Goal: Task Accomplishment & Management: Manage account settings

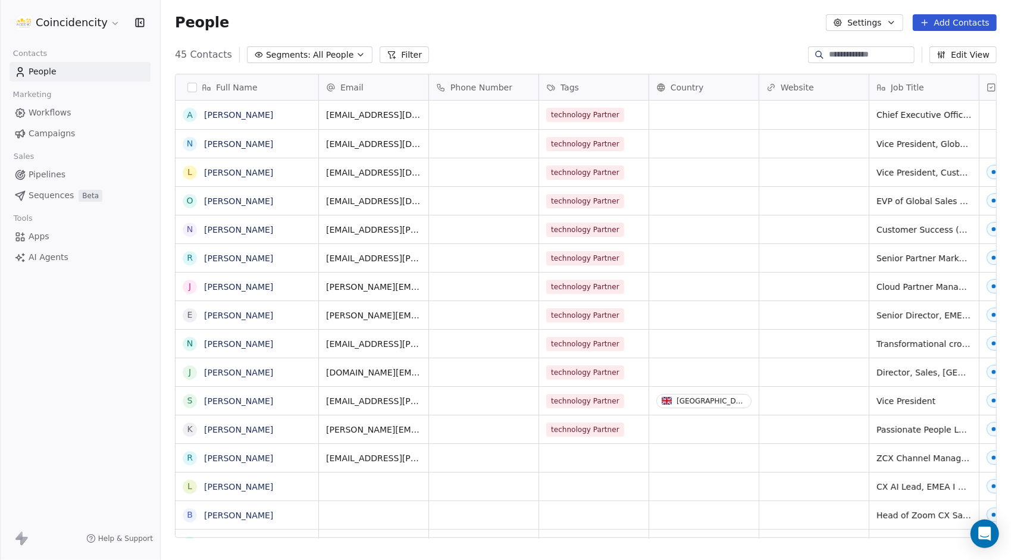
scroll to position [483, 841]
click at [45, 192] on span "Sequences" at bounding box center [51, 195] width 45 height 12
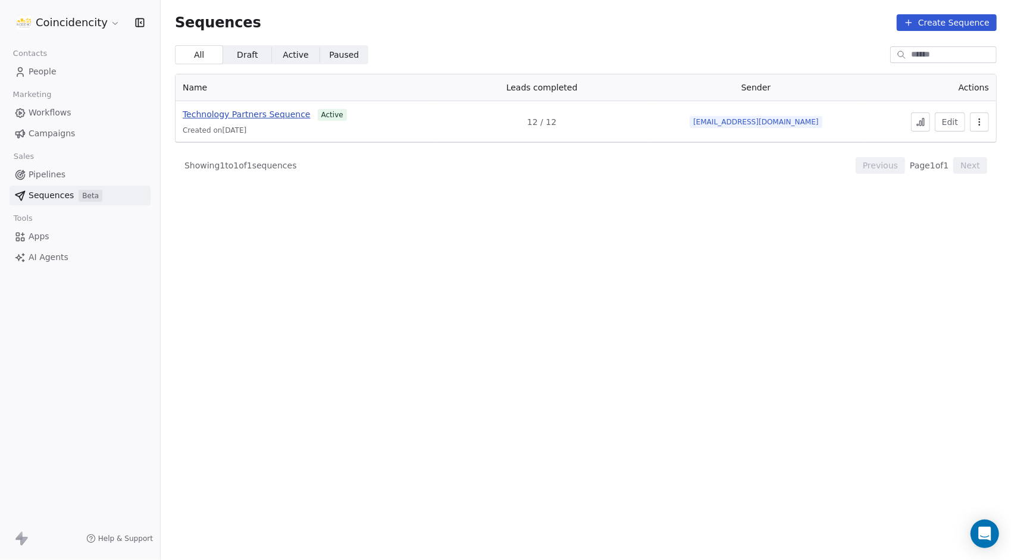
click at [281, 116] on span "Technology Partners Sequence" at bounding box center [247, 114] width 128 height 10
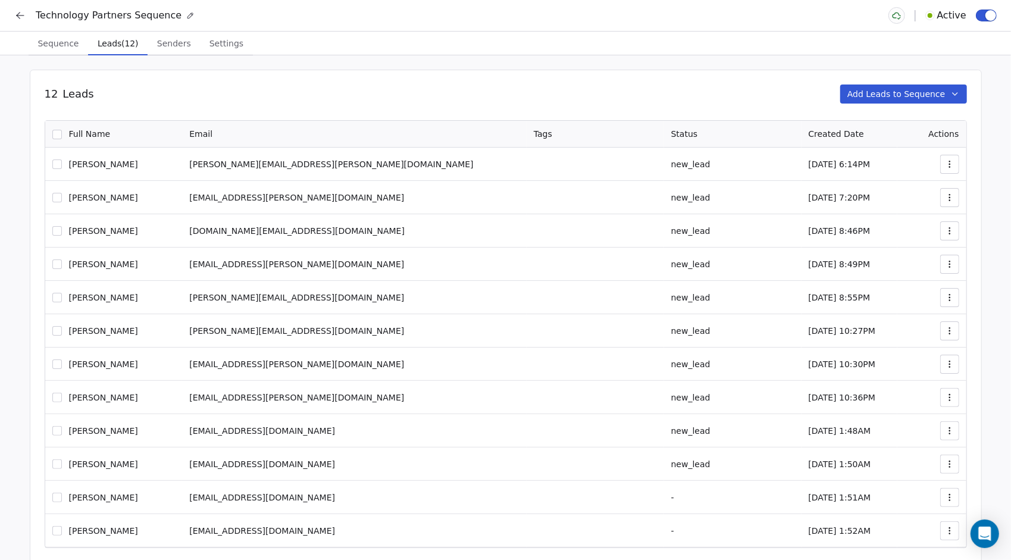
click at [113, 45] on span "Leads (12)" at bounding box center [118, 43] width 50 height 17
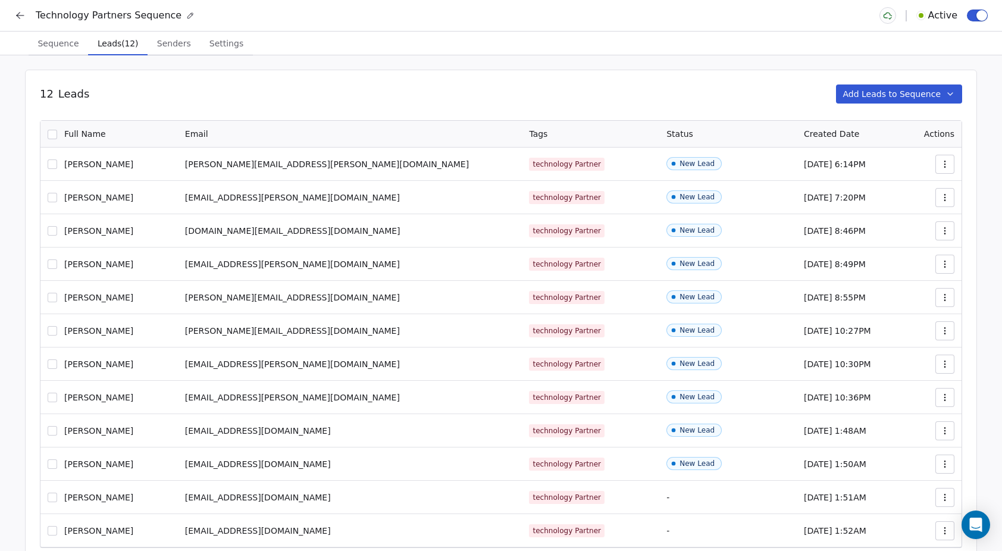
click at [162, 45] on span "Senders" at bounding box center [173, 43] width 43 height 17
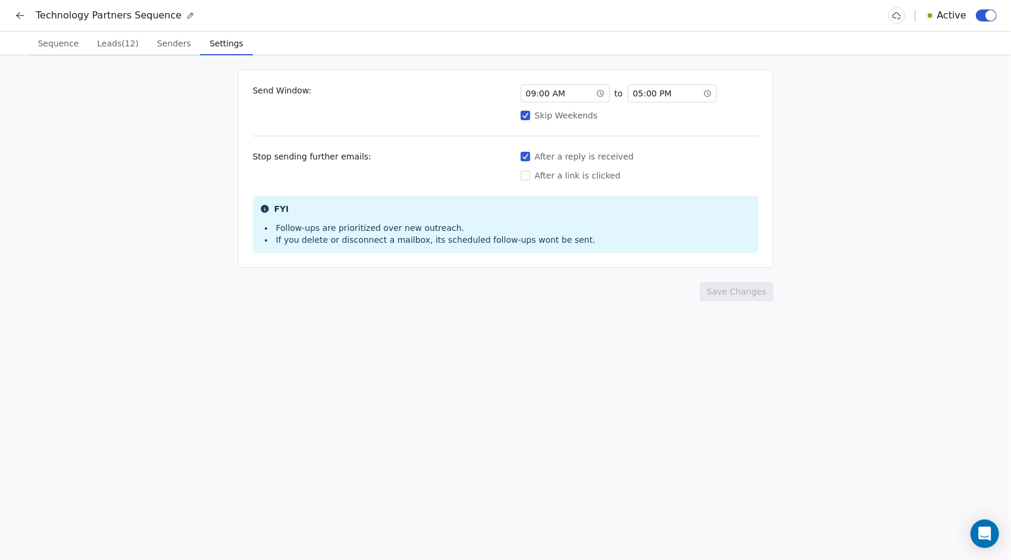
click at [212, 46] on span "Settings" at bounding box center [226, 43] width 43 height 17
click at [61, 43] on span "Sequence" at bounding box center [58, 43] width 51 height 17
click at [215, 37] on span "Settings" at bounding box center [226, 43] width 43 height 17
click at [71, 37] on span "Sequence" at bounding box center [58, 43] width 51 height 17
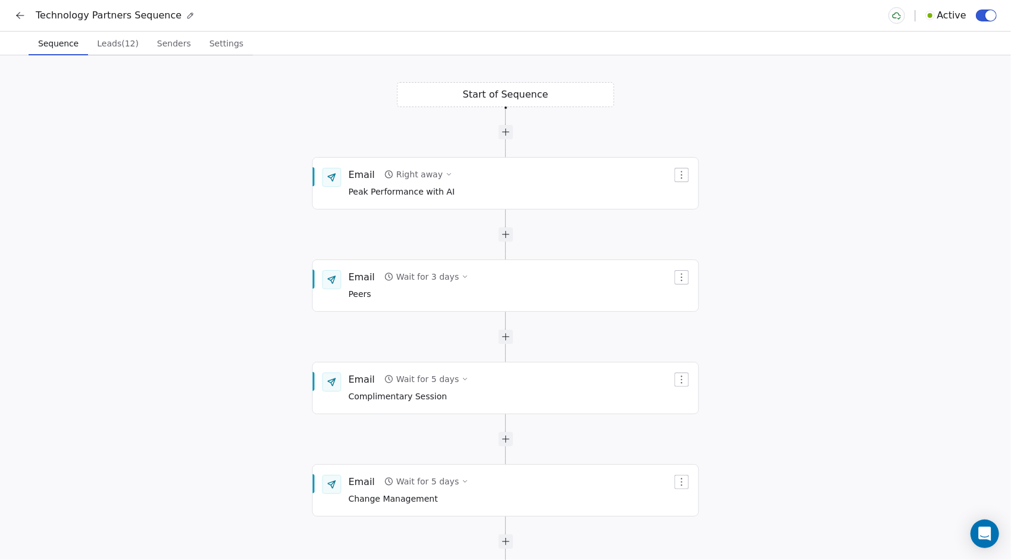
click at [116, 55] on button "Leads (12) Leads (12)" at bounding box center [118, 44] width 60 height 24
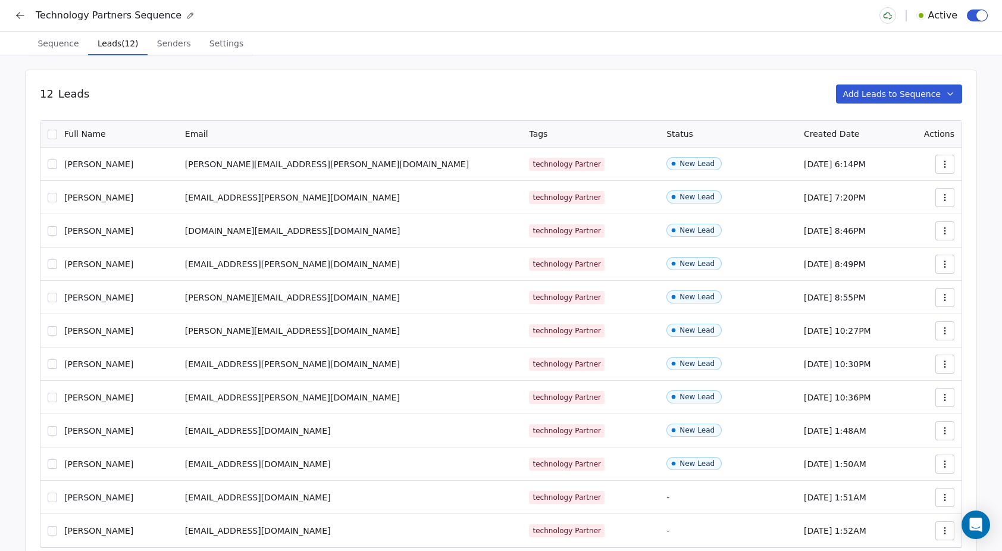
click at [164, 58] on div "12 Leads Add Leads to Sequence 0 Selected of 12 Remove from Sequence Full Name …" at bounding box center [501, 331] width 1002 height 553
click at [157, 45] on span "Senders" at bounding box center [173, 43] width 43 height 17
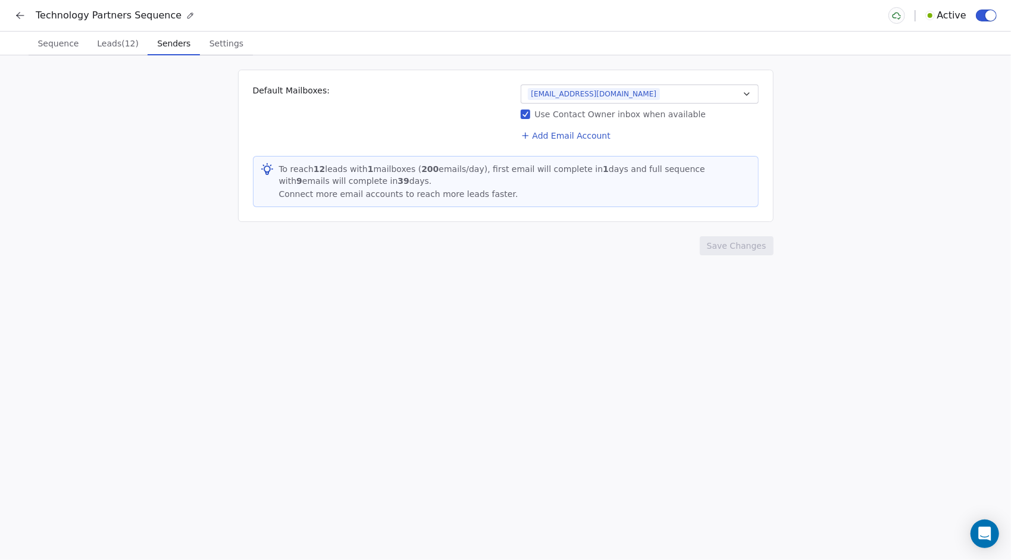
click at [49, 40] on span "Sequence" at bounding box center [58, 43] width 51 height 17
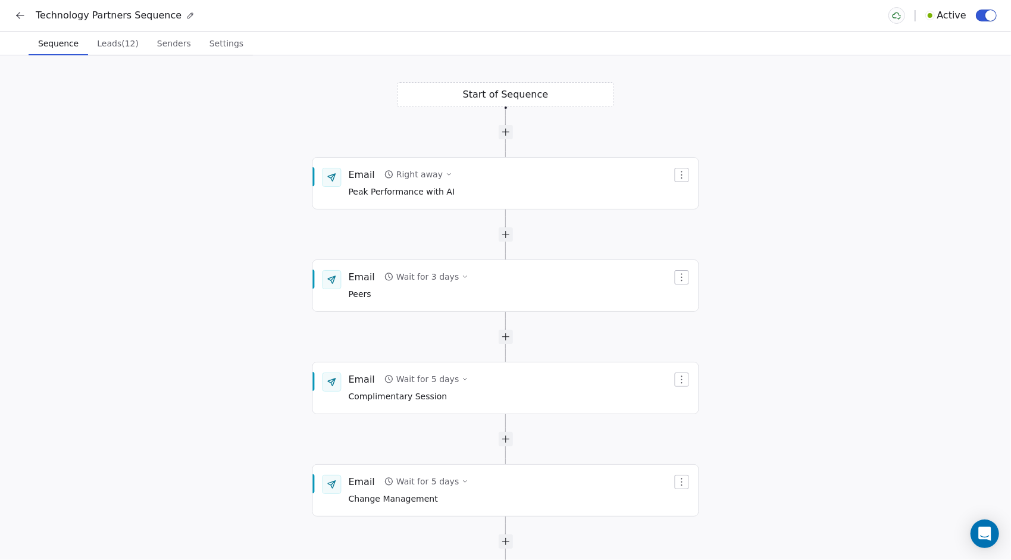
click at [15, 17] on icon at bounding box center [20, 16] width 12 height 12
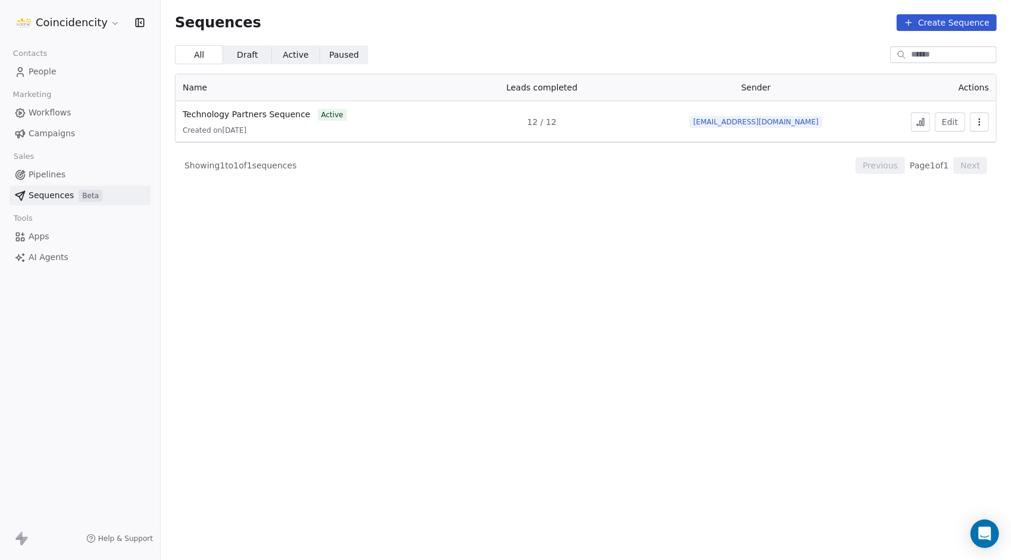
click at [978, 126] on button "button" at bounding box center [979, 121] width 19 height 19
click at [821, 208] on html "Coincidencity Contacts People Marketing Workflows Campaigns Sales Pipelines Seq…" at bounding box center [505, 280] width 1011 height 560
click at [923, 121] on icon at bounding box center [923, 121] width 2 height 7
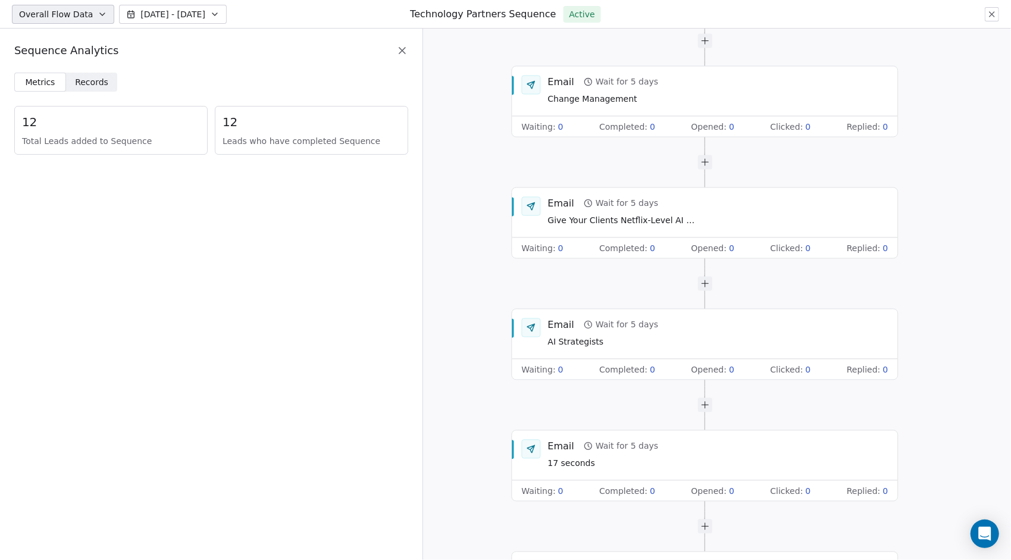
drag, startPoint x: 995, startPoint y: 140, endPoint x: 988, endPoint y: 35, distance: 106.2
click at [988, 35] on div "Start of Sequence Email Right away Peak Performance with AI Waiting : 0 Complet…" at bounding box center [717, 294] width 588 height 531
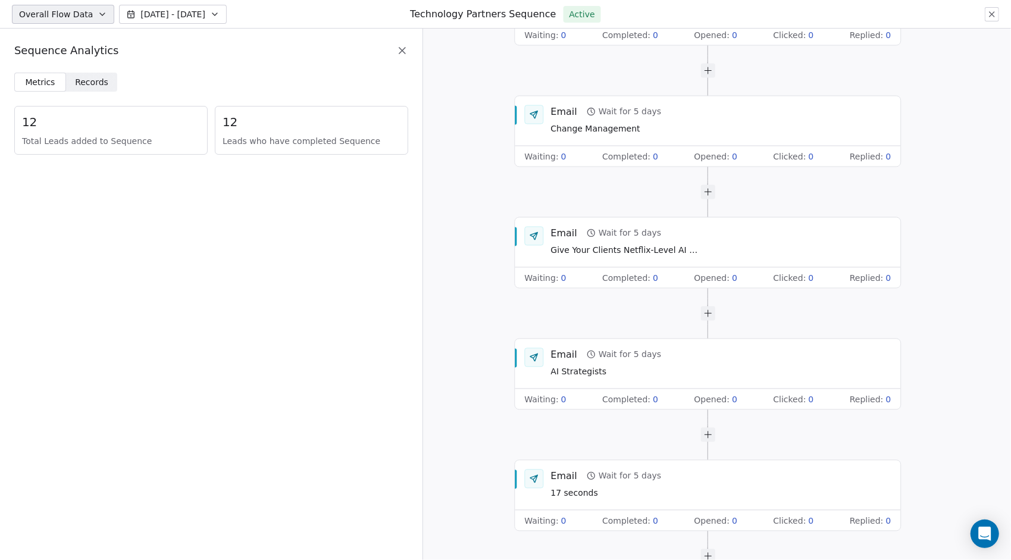
drag, startPoint x: 988, startPoint y: 35, endPoint x: 997, endPoint y: 159, distance: 125.3
click at [997, 159] on div "Start of Sequence Email Right away Peak Performance with AI Waiting : 0 Complet…" at bounding box center [717, 294] width 588 height 531
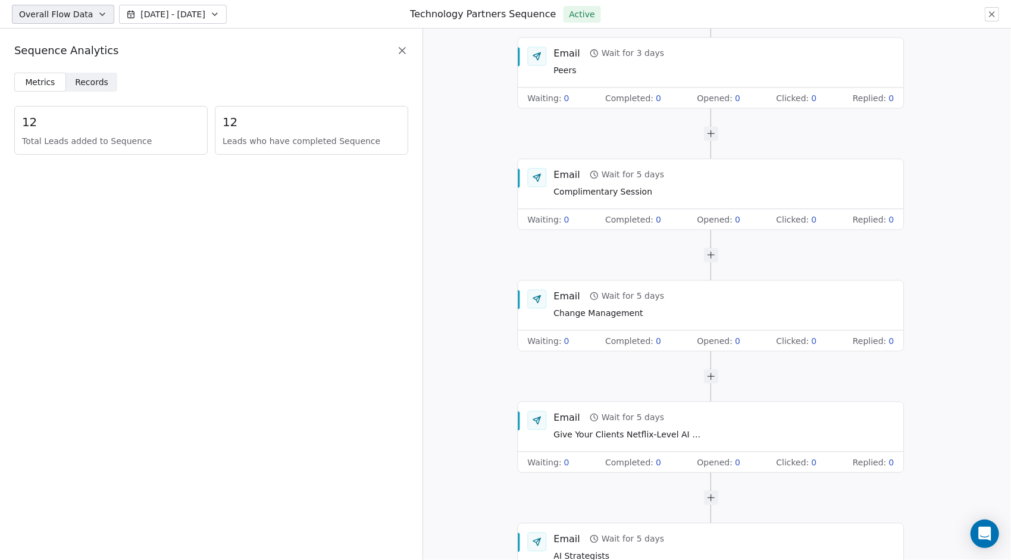
drag, startPoint x: 997, startPoint y: 159, endPoint x: 1000, endPoint y: 321, distance: 161.3
click at [1000, 321] on div "Start of Sequence Email Right away Peak Performance with AI Waiting : 0 Complet…" at bounding box center [717, 294] width 588 height 531
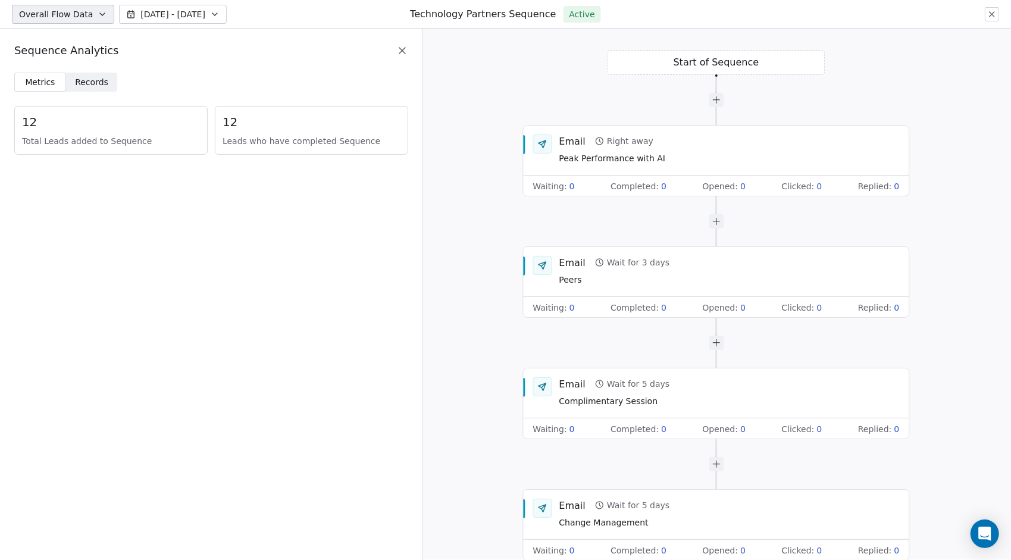
drag, startPoint x: 965, startPoint y: 92, endPoint x: 960, endPoint y: 365, distance: 273.8
click at [960, 365] on div "Start of Sequence Email Right away Peak Performance with AI Waiting : 0 Complet…" at bounding box center [717, 294] width 588 height 531
click at [98, 92] on div "Metrics Metrics Records Records 12 Total Leads added to Sequence 12 Leads who h…" at bounding box center [211, 121] width 422 height 96
click at [90, 84] on span "Records" at bounding box center [91, 82] width 33 height 12
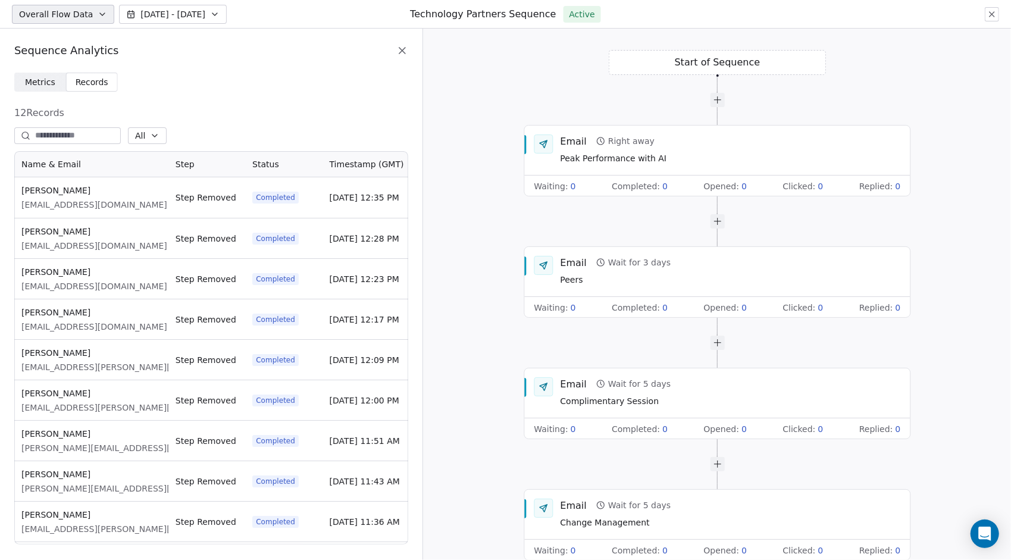
click at [40, 82] on span "Metrics" at bounding box center [40, 82] width 30 height 12
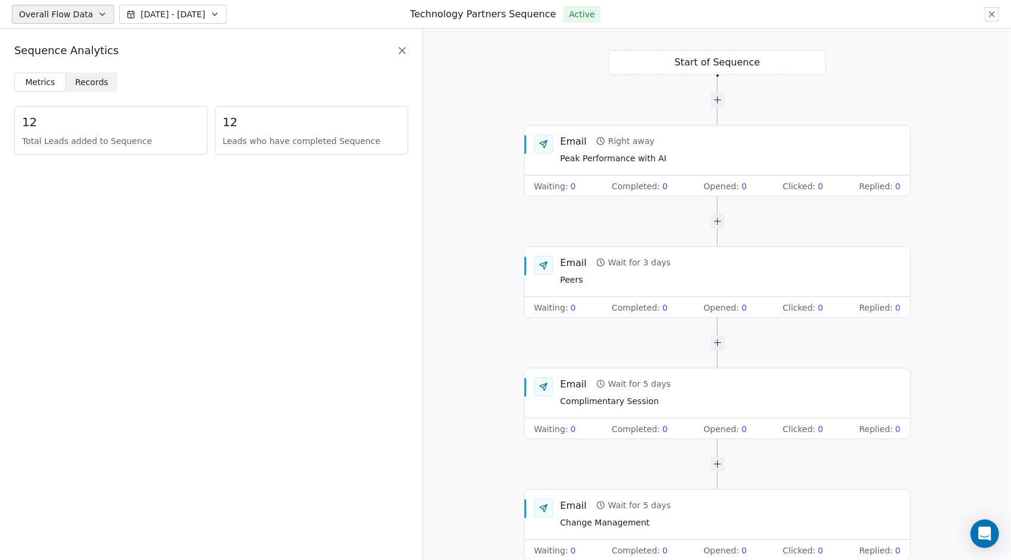
click at [50, 19] on span "Overall Flow Data" at bounding box center [56, 14] width 74 height 12
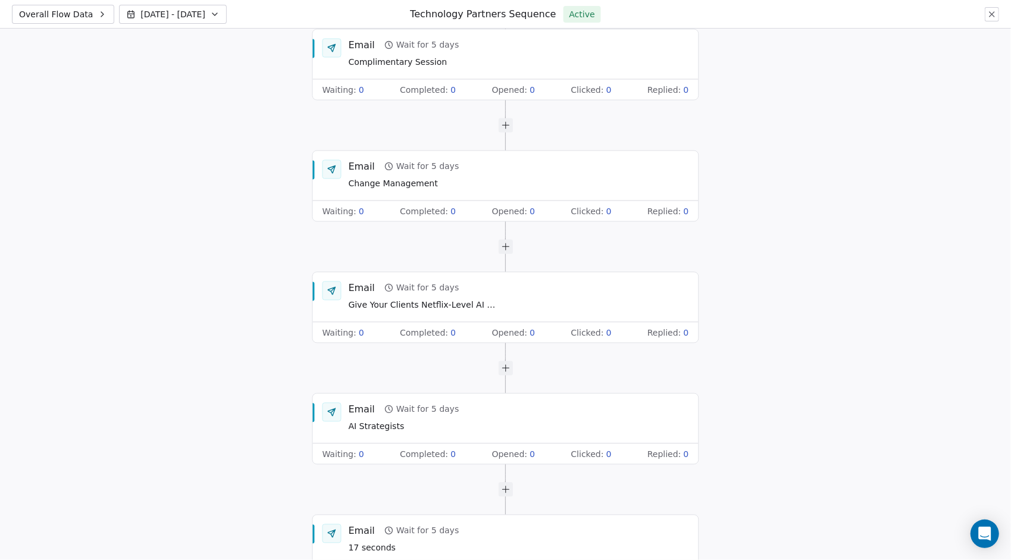
drag, startPoint x: 869, startPoint y: 91, endPoint x: 891, endPoint y: 289, distance: 198.8
click at [891, 289] on div "Start of Sequence Email Right away Peak Performance with AI Waiting : 0 Complet…" at bounding box center [505, 294] width 1011 height 531
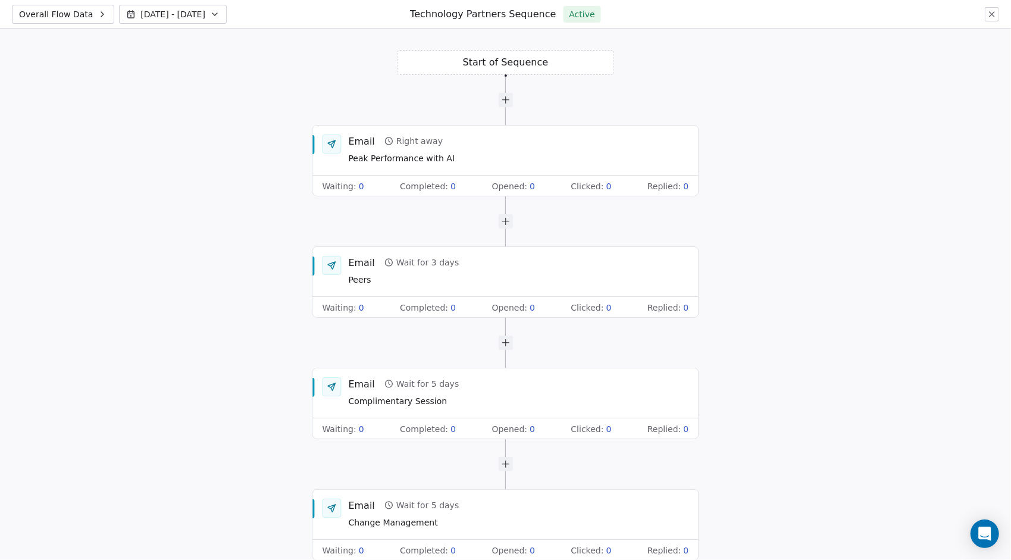
drag, startPoint x: 810, startPoint y: 233, endPoint x: 796, endPoint y: 537, distance: 304.4
click at [796, 537] on div "Start of Sequence Email Right away Peak Performance with AI Waiting : 0 Complet…" at bounding box center [505, 294] width 1011 height 531
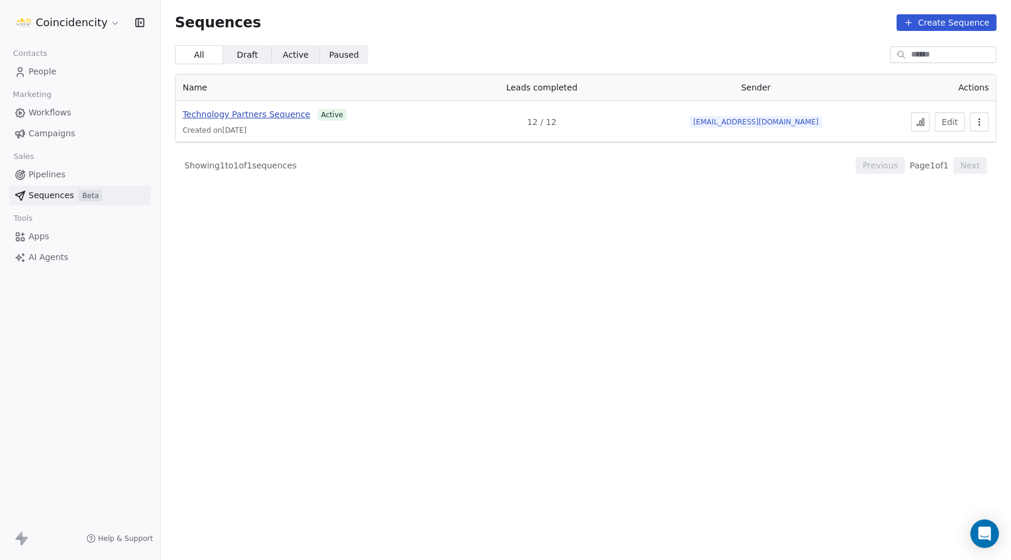
click at [239, 116] on span "Technology Partners Sequence" at bounding box center [247, 114] width 128 height 10
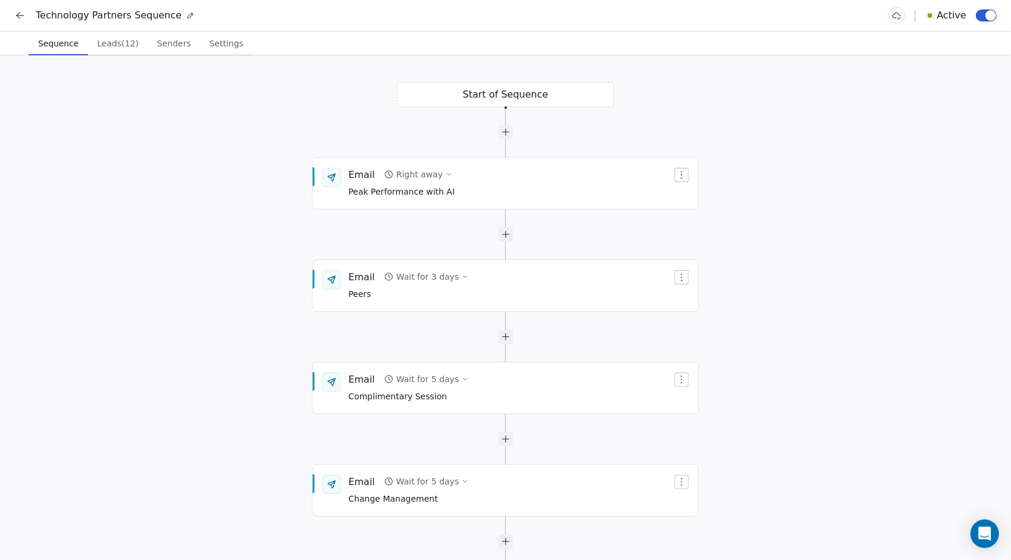
click at [173, 48] on span "Senders" at bounding box center [173, 43] width 43 height 17
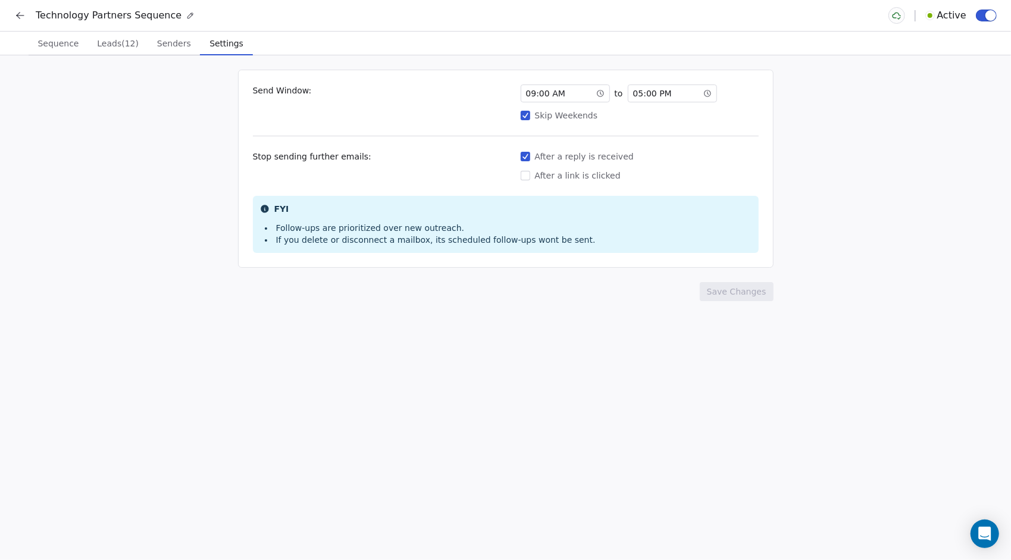
click at [205, 50] on span "Settings" at bounding box center [226, 43] width 43 height 17
click at [70, 48] on span "Sequence" at bounding box center [58, 43] width 51 height 17
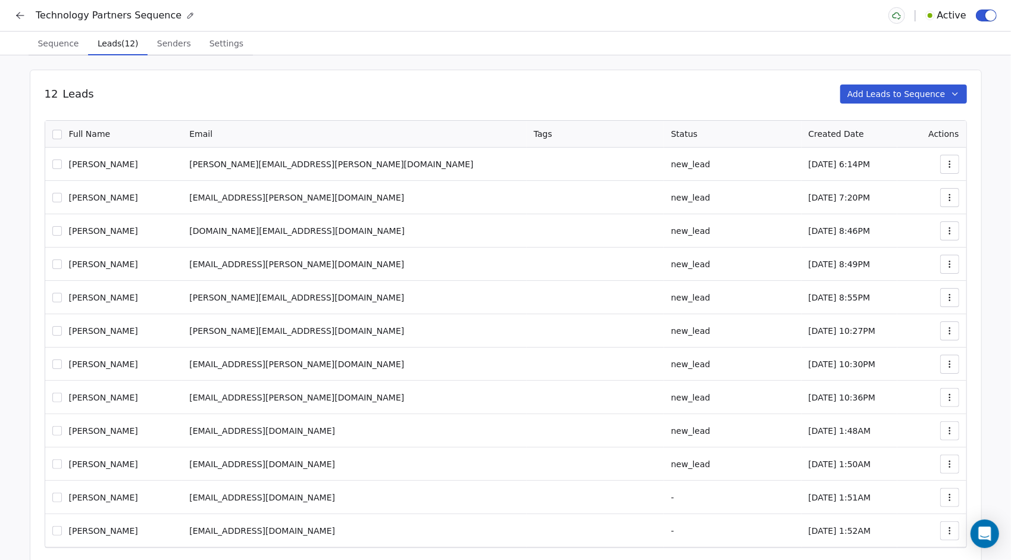
click at [111, 49] on span "Leads (12)" at bounding box center [118, 43] width 50 height 17
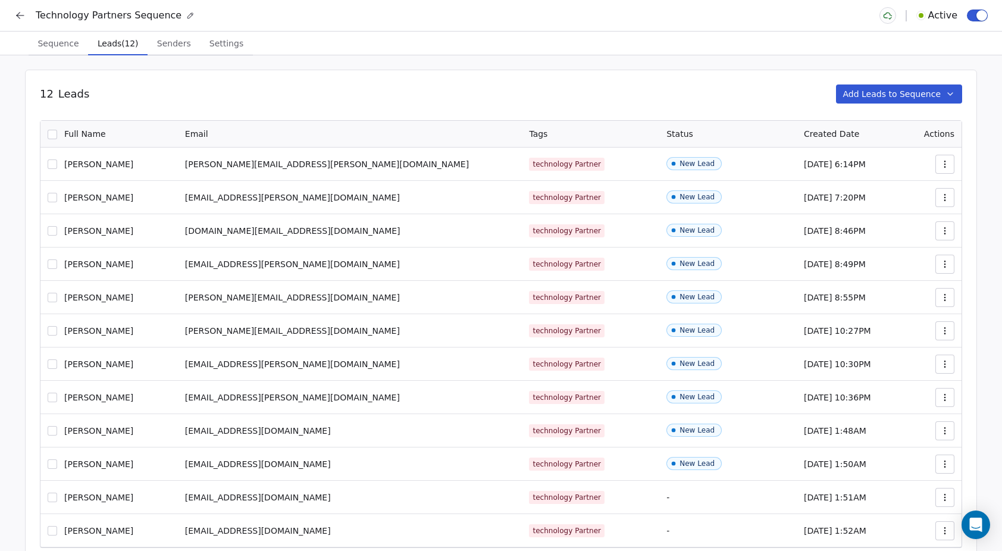
click at [943, 162] on button "button" at bounding box center [944, 164] width 19 height 19
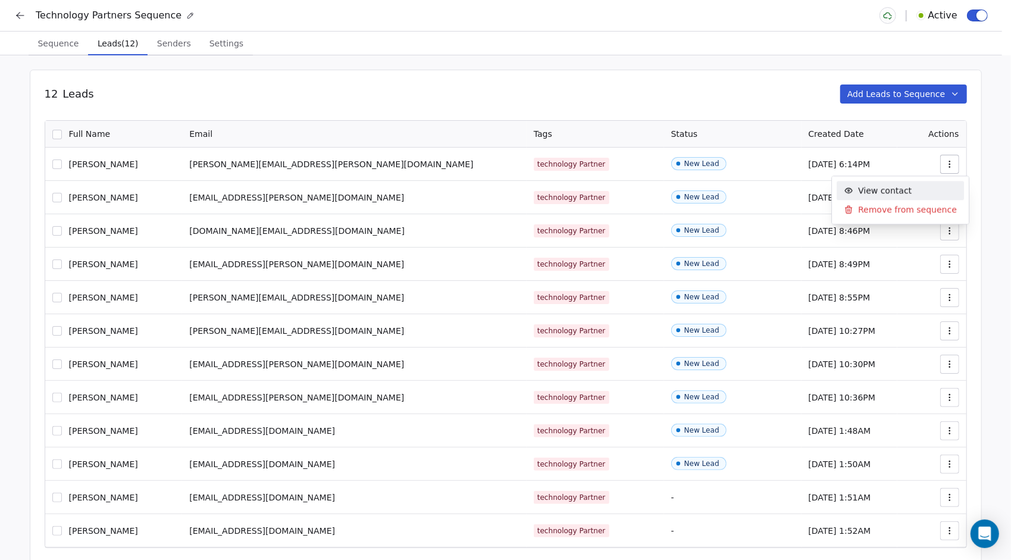
click at [973, 159] on html "Technology Partners Sequence Active Sequence Sequence Leads (12) Leads (12) Sen…" at bounding box center [505, 304] width 1011 height 608
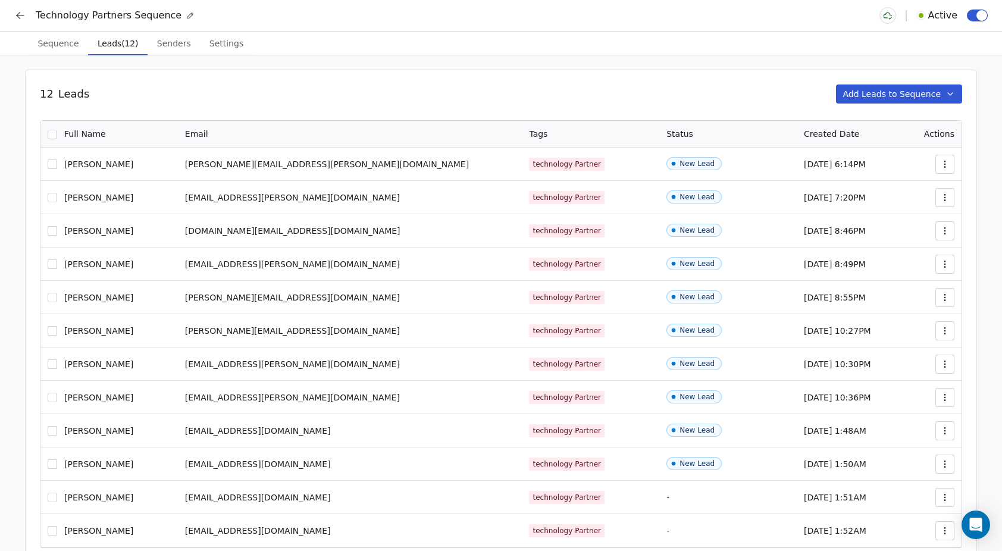
scroll to position [56, 0]
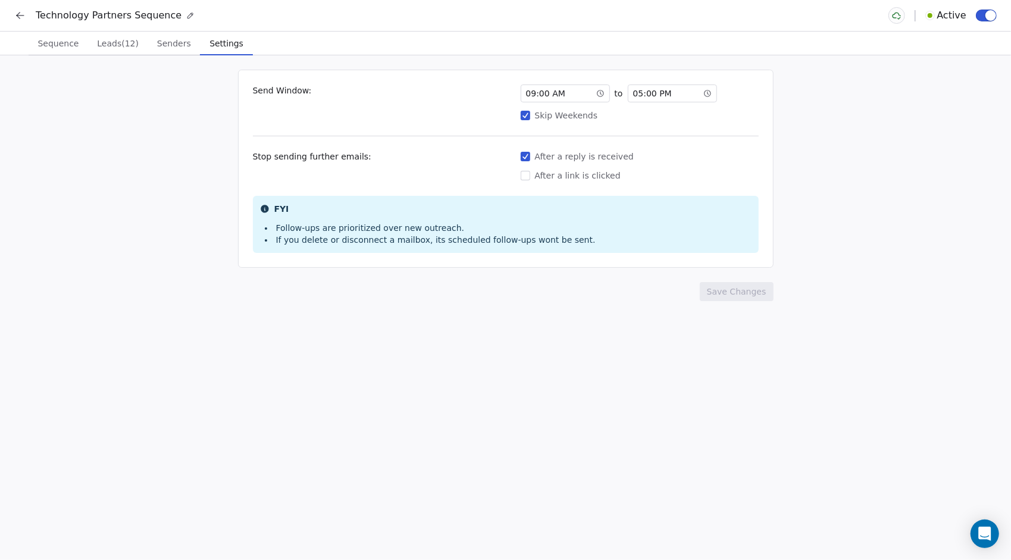
click at [20, 21] on button at bounding box center [20, 15] width 17 height 17
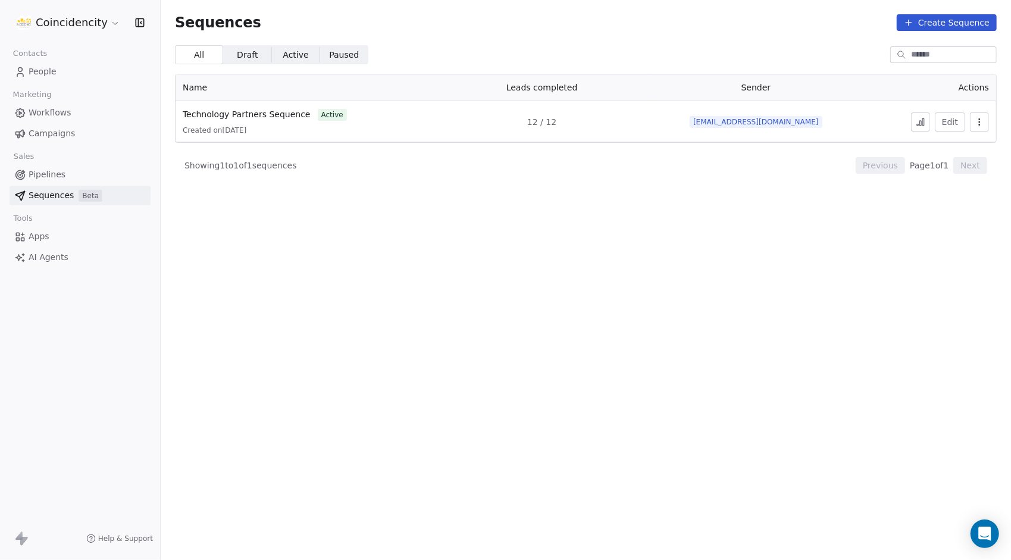
click at [116, 538] on span "Help & Support" at bounding box center [125, 539] width 55 height 10
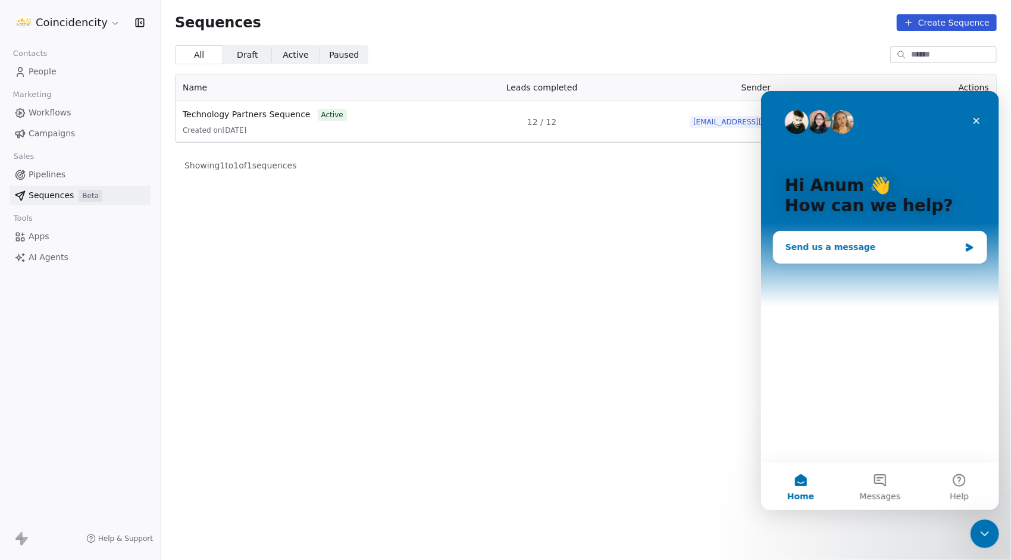
click at [856, 250] on div "Send us a message" at bounding box center [872, 246] width 174 height 12
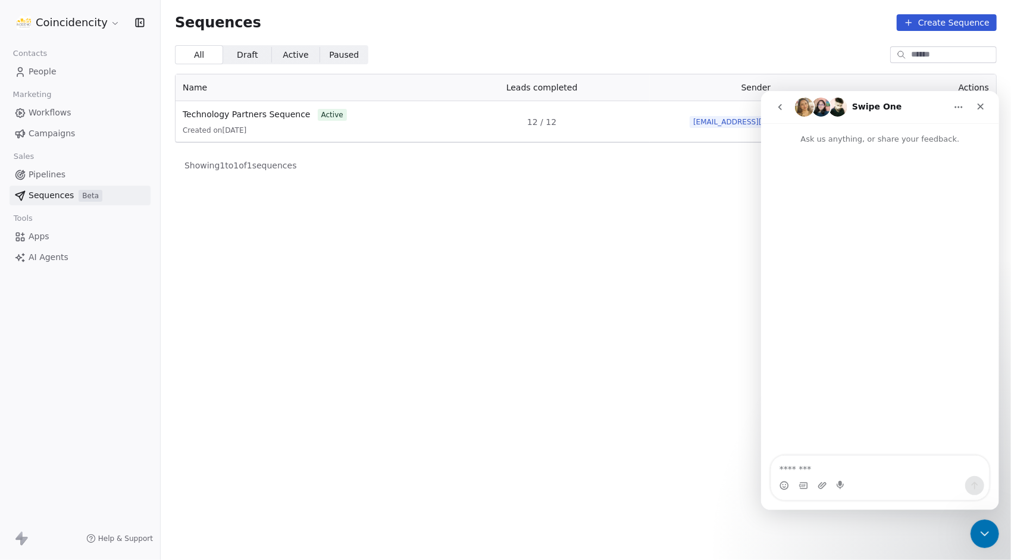
click at [844, 465] on textarea "Message…" at bounding box center [880, 465] width 218 height 20
type textarea "**********"
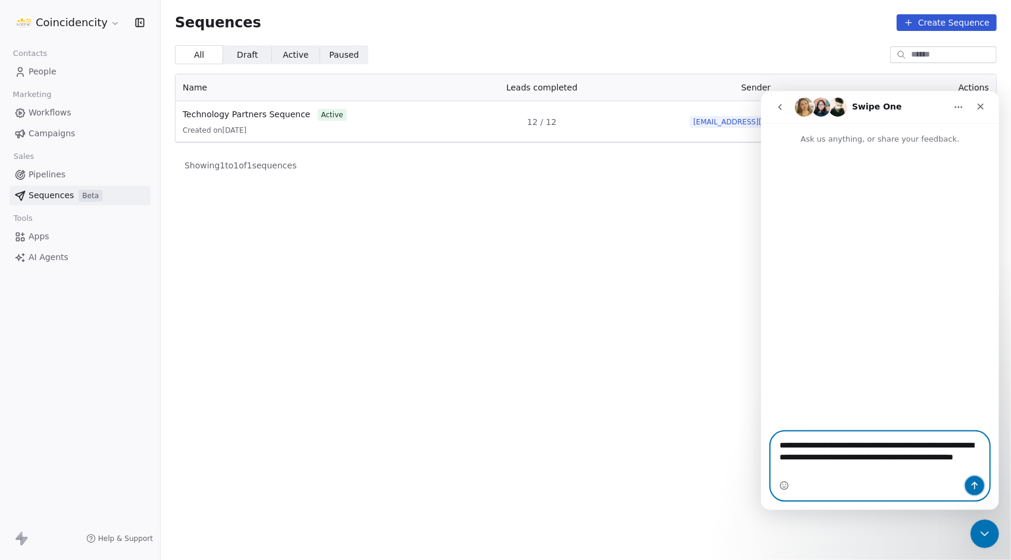
click at [975, 489] on icon "Send a message…" at bounding box center [974, 485] width 7 height 8
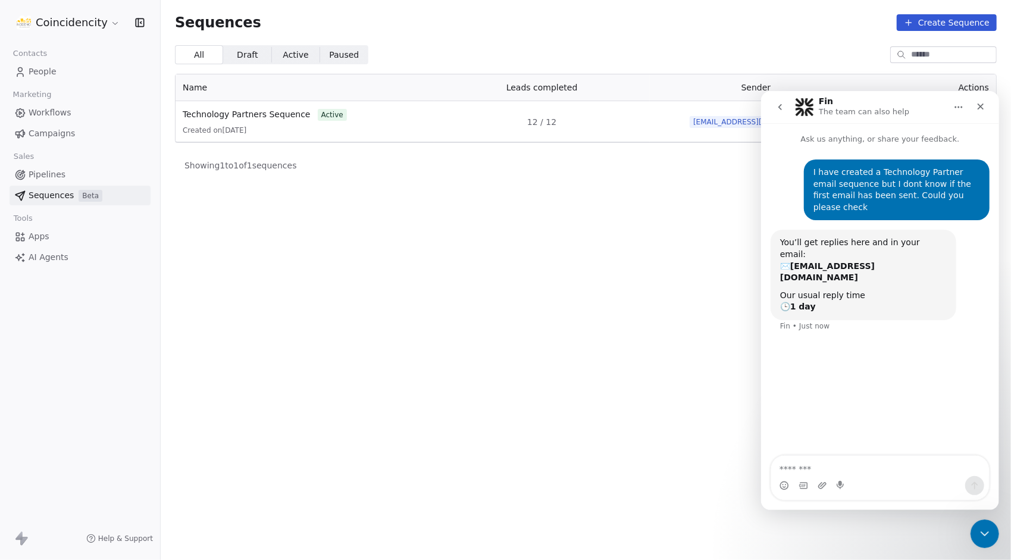
click at [260, 66] on section "Sequences Create Sequence All All Draft Draft Active Active Paused Paused Name …" at bounding box center [586, 280] width 850 height 560
click at [246, 56] on span "Draft" at bounding box center [247, 55] width 21 height 12
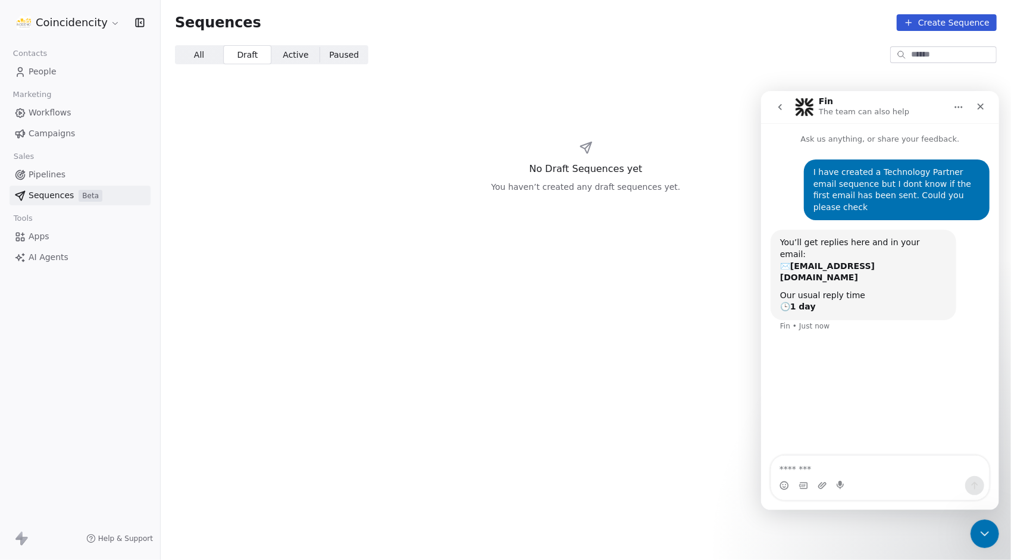
click at [284, 55] on span "Active" at bounding box center [296, 55] width 26 height 12
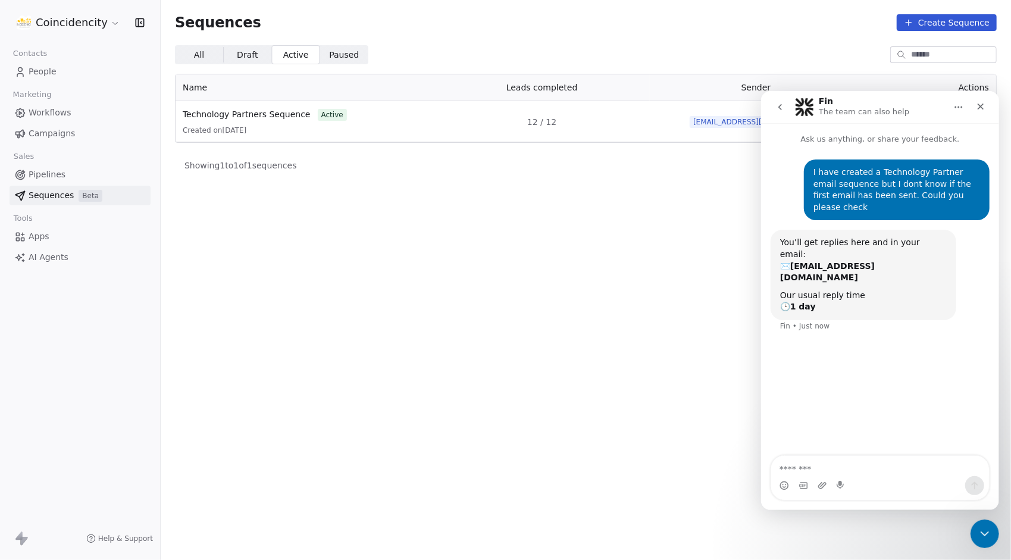
click at [201, 53] on span "All" at bounding box center [199, 55] width 10 height 12
click at [237, 119] on span "Technology Partners Sequence" at bounding box center [247, 114] width 128 height 10
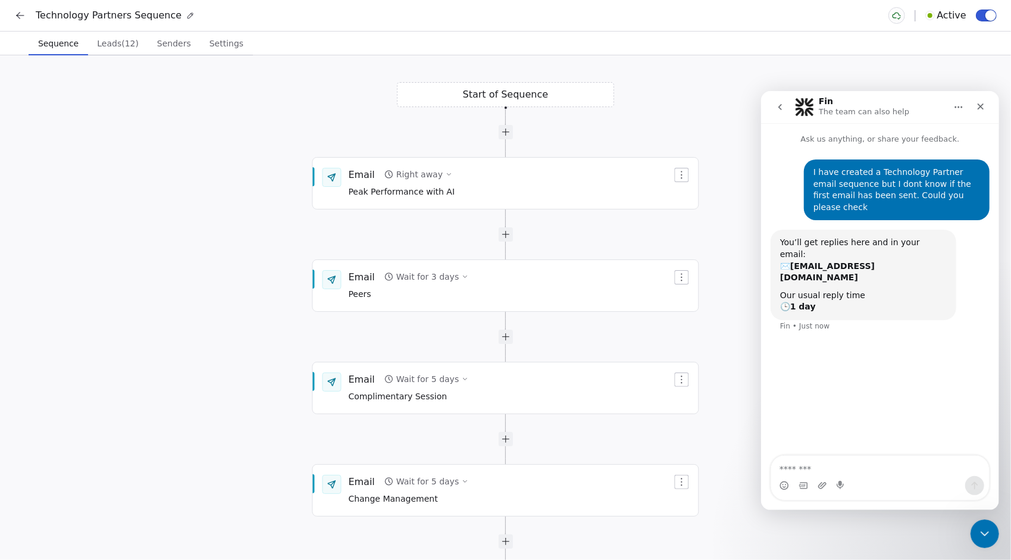
click at [108, 46] on span "Leads (12)" at bounding box center [117, 43] width 51 height 17
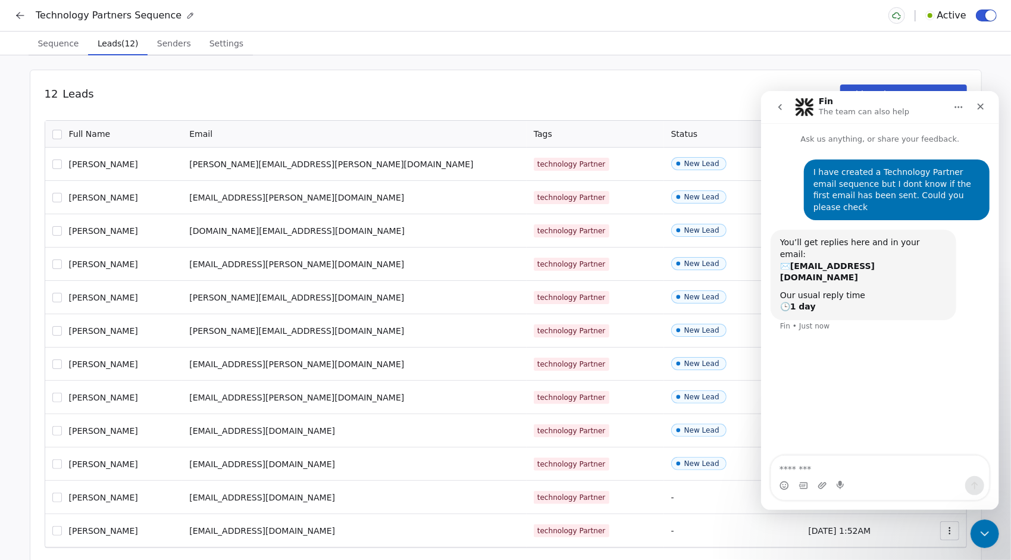
click at [153, 46] on span "Senders" at bounding box center [173, 43] width 43 height 17
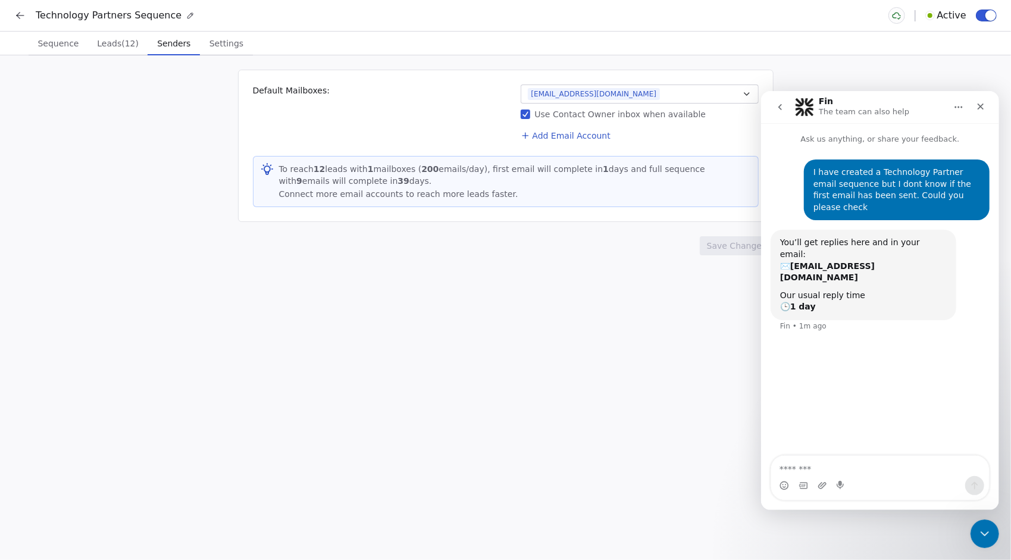
click at [699, 296] on div "Default Mailboxes: [EMAIL_ADDRESS][DOMAIN_NAME] Use Contact Owner inbox when av…" at bounding box center [505, 307] width 1011 height 505
click at [777, 111] on icon "go back" at bounding box center [780, 107] width 10 height 10
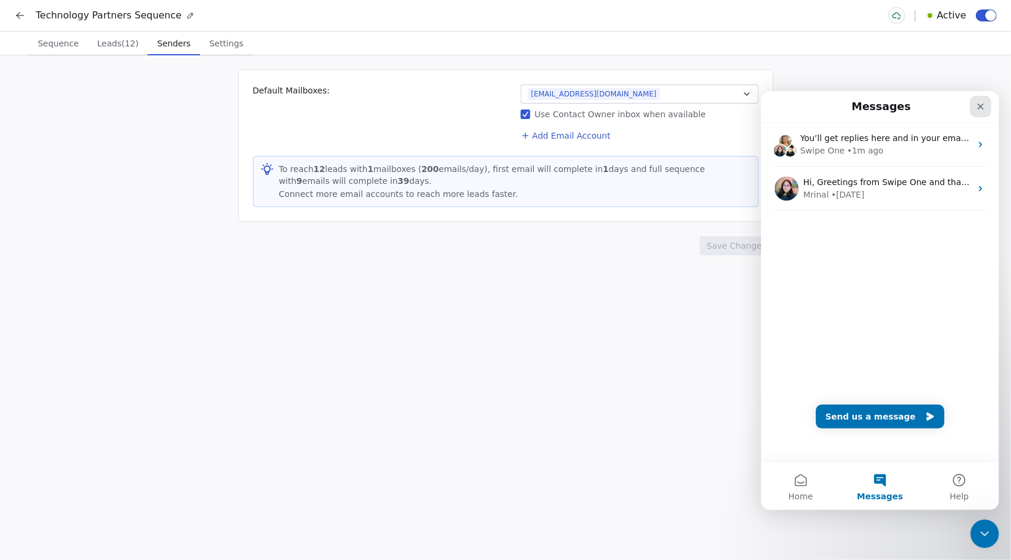
click at [978, 106] on icon "Close" at bounding box center [980, 106] width 10 height 10
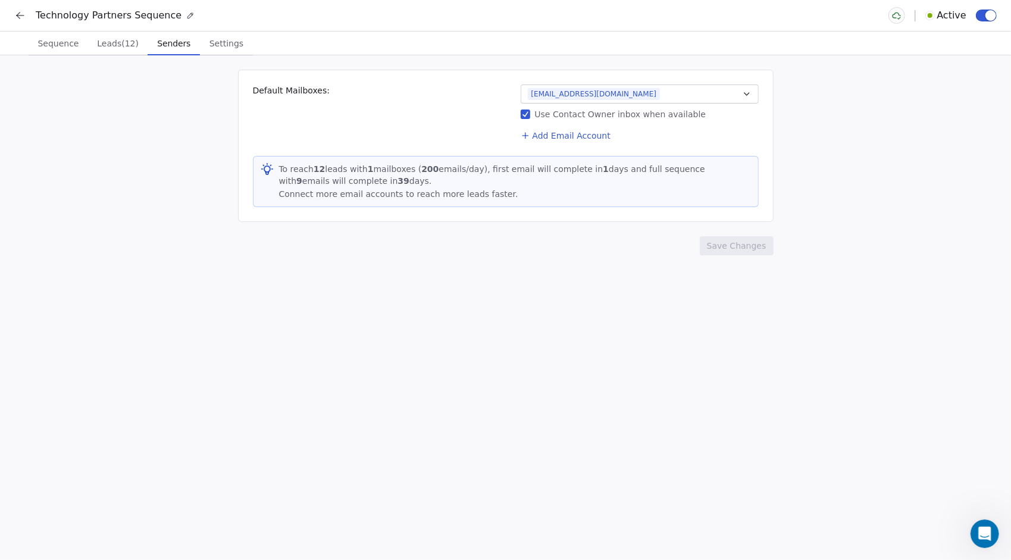
click at [212, 42] on span "Settings" at bounding box center [226, 43] width 43 height 17
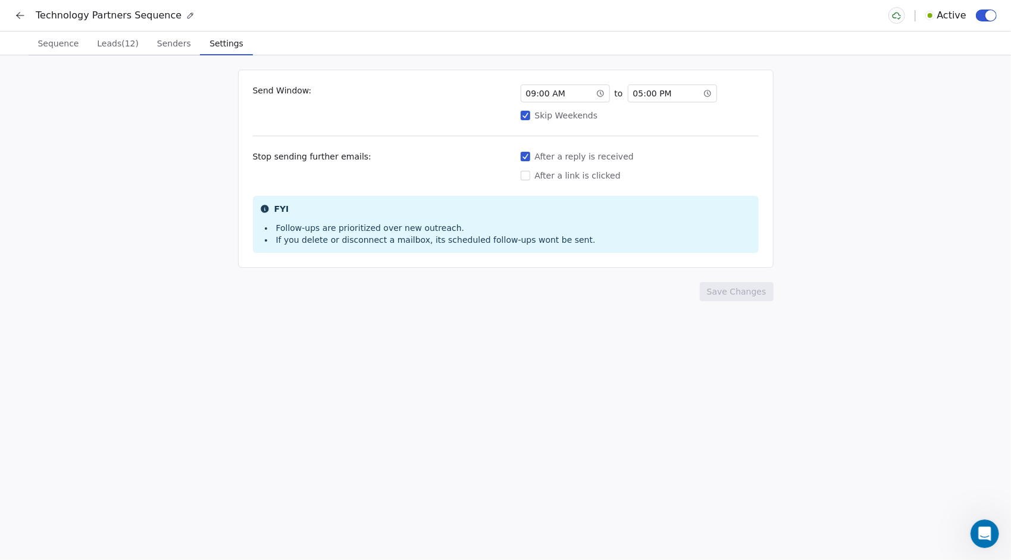
click at [158, 42] on span "Senders" at bounding box center [173, 43] width 43 height 17
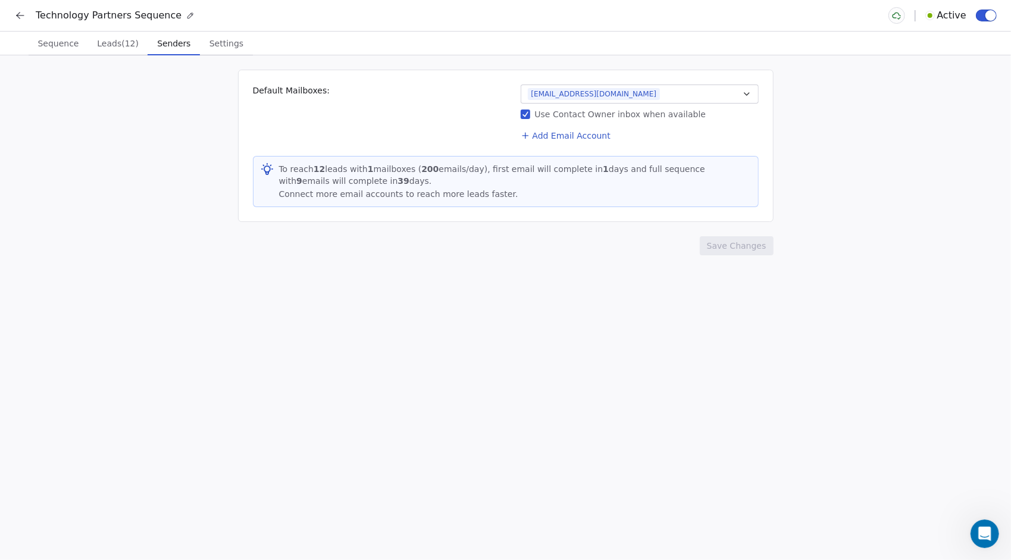
click at [38, 42] on span "Sequence" at bounding box center [58, 43] width 51 height 17
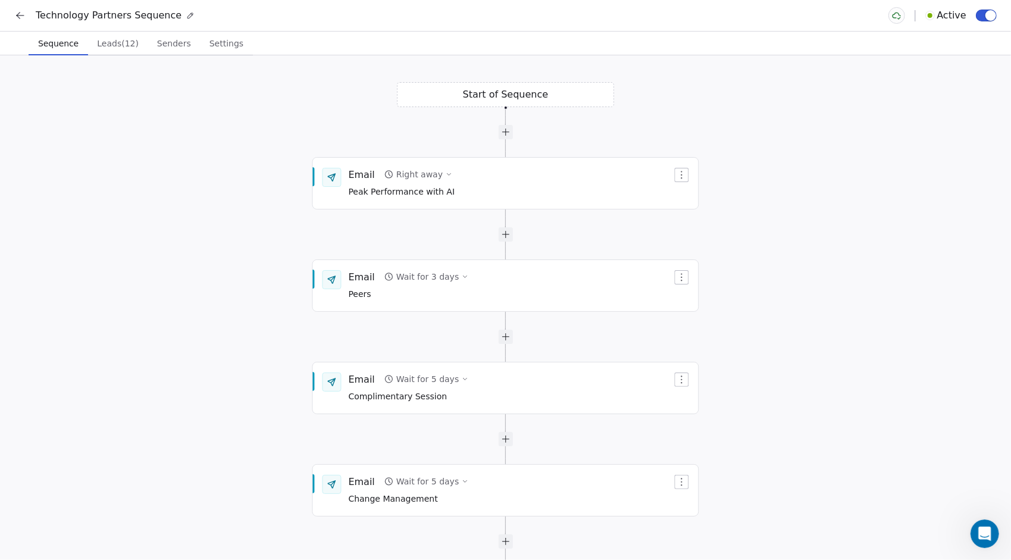
click at [158, 42] on span "Senders" at bounding box center [173, 43] width 43 height 17
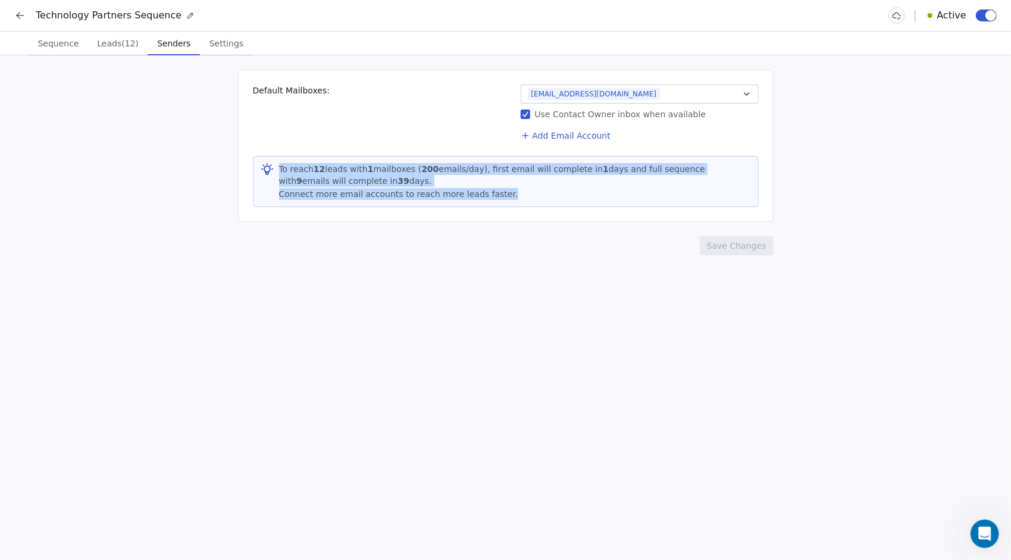
drag, startPoint x: 506, startPoint y: 195, endPoint x: 261, endPoint y: 172, distance: 246.2
click at [261, 172] on div "To reach 12 leads with 1 mailboxes ( 200 emails/day), first email will complete…" at bounding box center [506, 181] width 506 height 51
copy p "To reach 12 leads with 1 mailboxes ( 200 emails/day), first email will complete…"
click at [46, 46] on span "Sequence" at bounding box center [58, 43] width 51 height 17
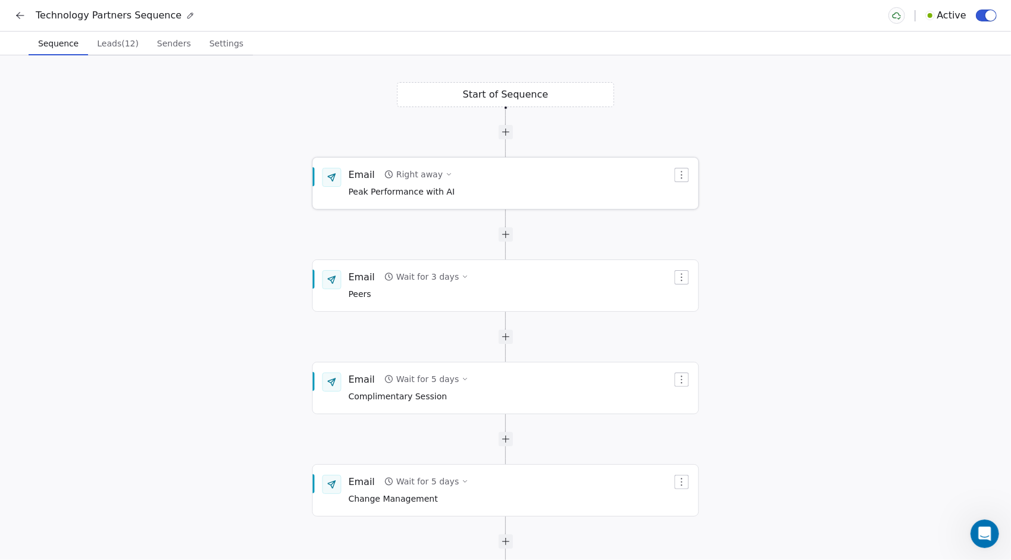
click at [357, 175] on div "Email" at bounding box center [362, 174] width 26 height 13
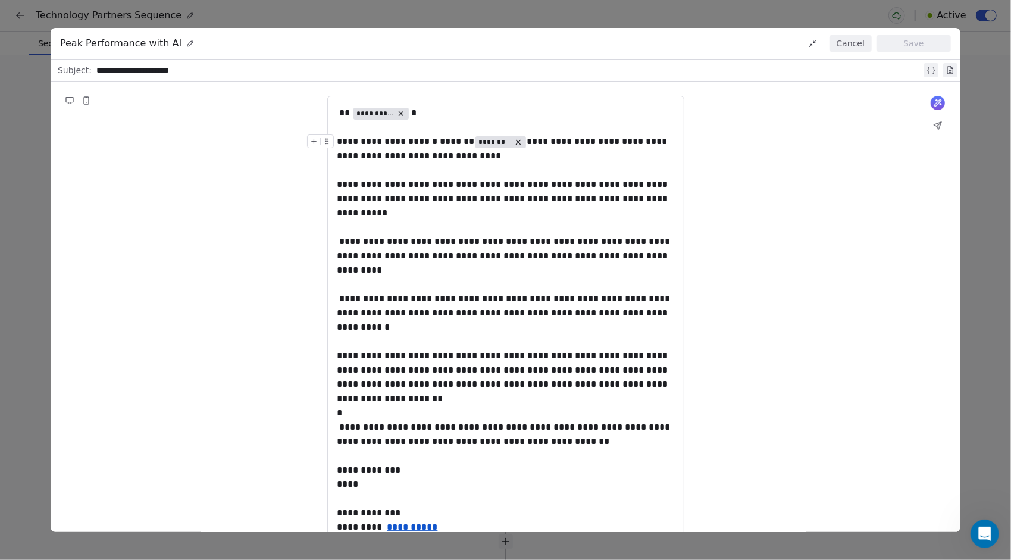
click at [843, 40] on button "Cancel" at bounding box center [850, 43] width 42 height 17
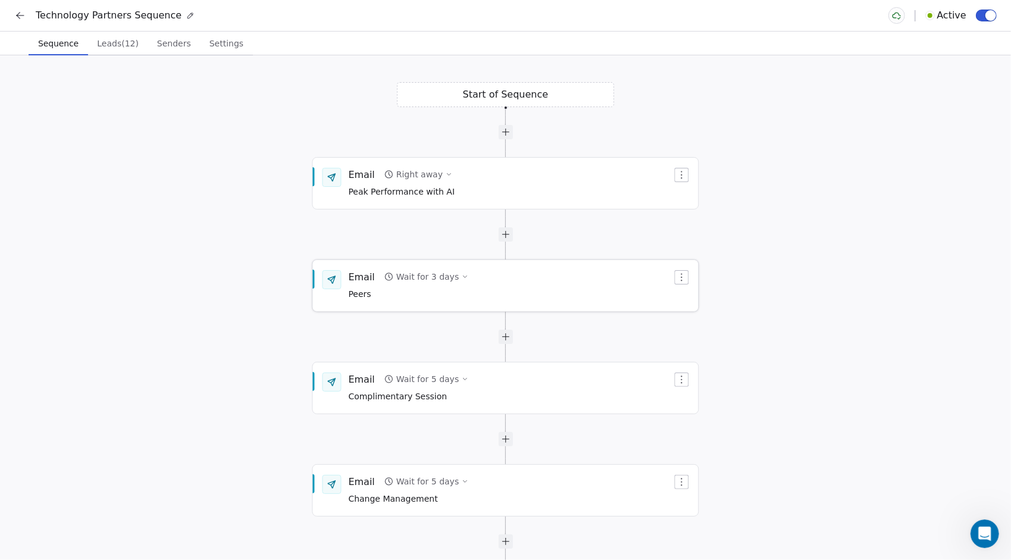
click at [370, 290] on span "Peers" at bounding box center [409, 294] width 120 height 13
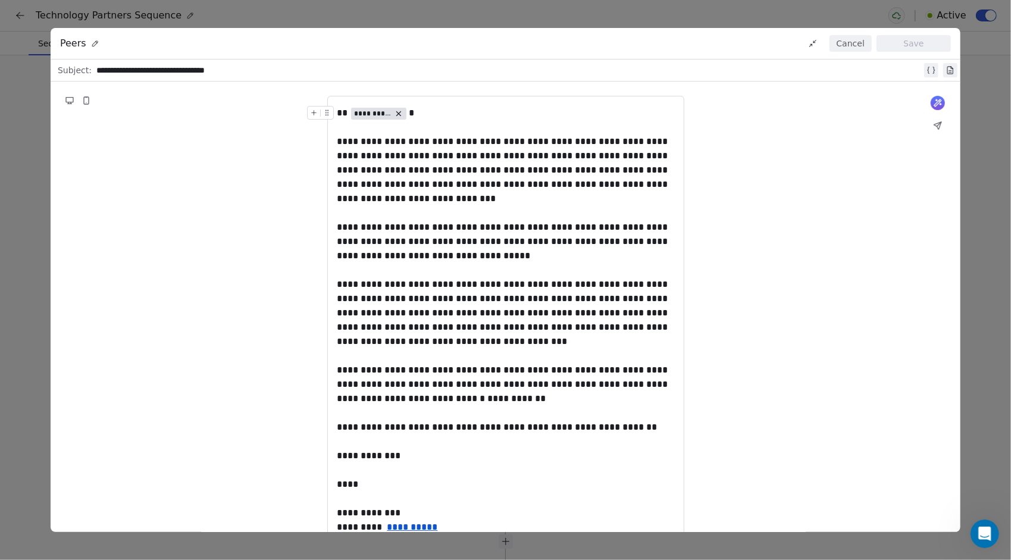
click at [850, 47] on button "Cancel" at bounding box center [850, 43] width 42 height 17
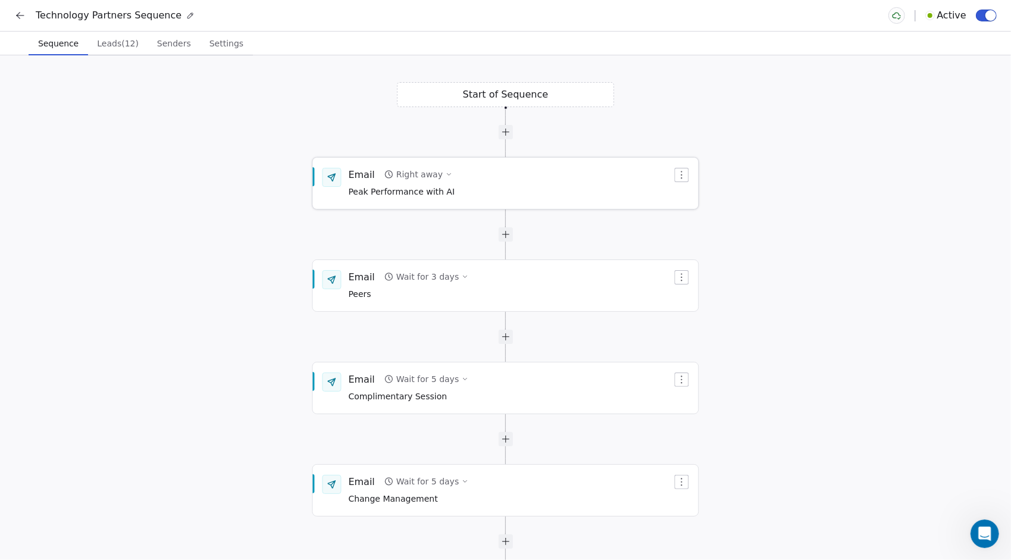
click at [362, 187] on span "Peak Performance with AI" at bounding box center [402, 192] width 107 height 13
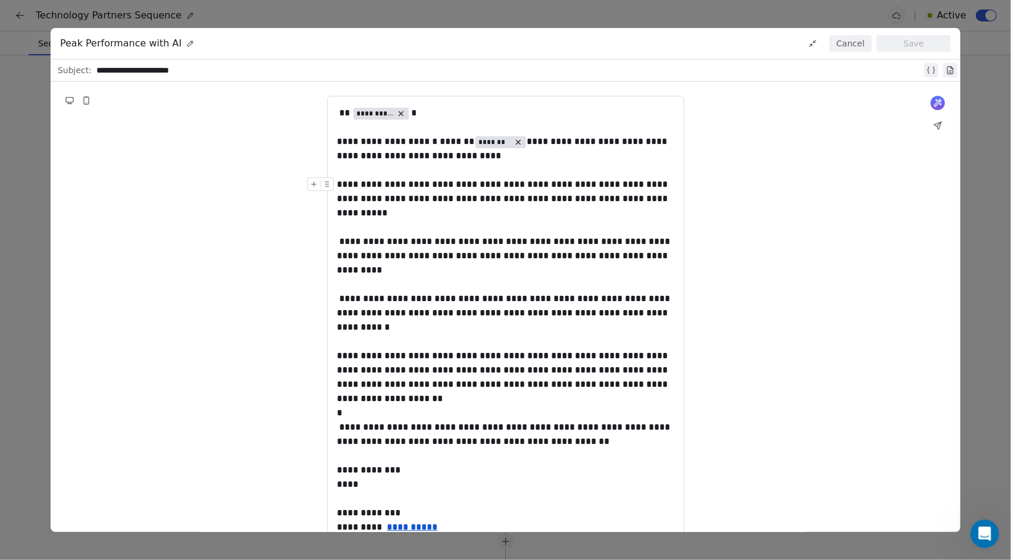
click at [383, 268] on div "**********" at bounding box center [505, 255] width 337 height 157
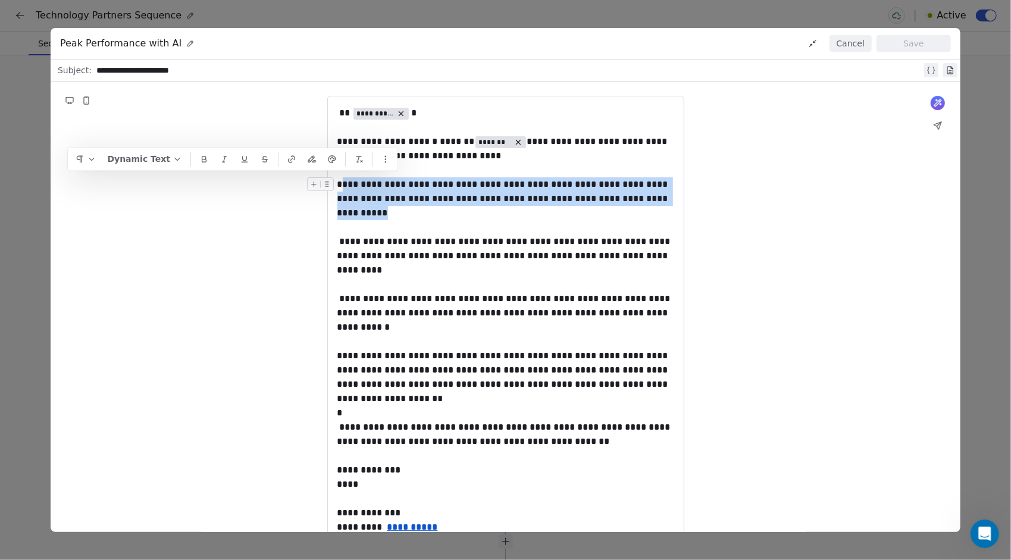
drag, startPoint x: 412, startPoint y: 212, endPoint x: 334, endPoint y: 180, distance: 84.3
click at [337, 180] on div "**********" at bounding box center [505, 255] width 337 height 157
click at [368, 205] on span "**********" at bounding box center [505, 256] width 336 height 152
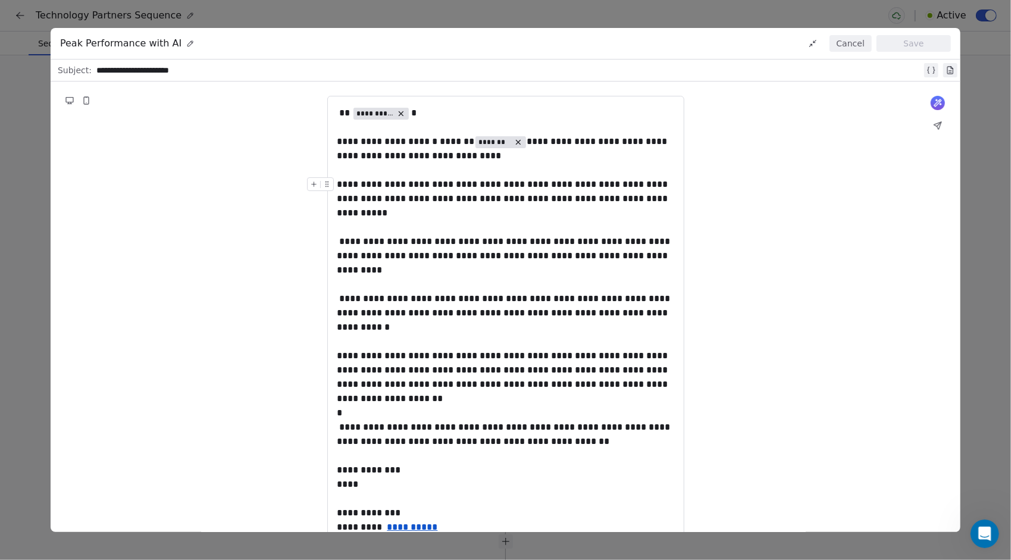
click at [407, 214] on div "**********" at bounding box center [505, 255] width 337 height 157
click at [843, 49] on button "Cancel" at bounding box center [850, 43] width 42 height 17
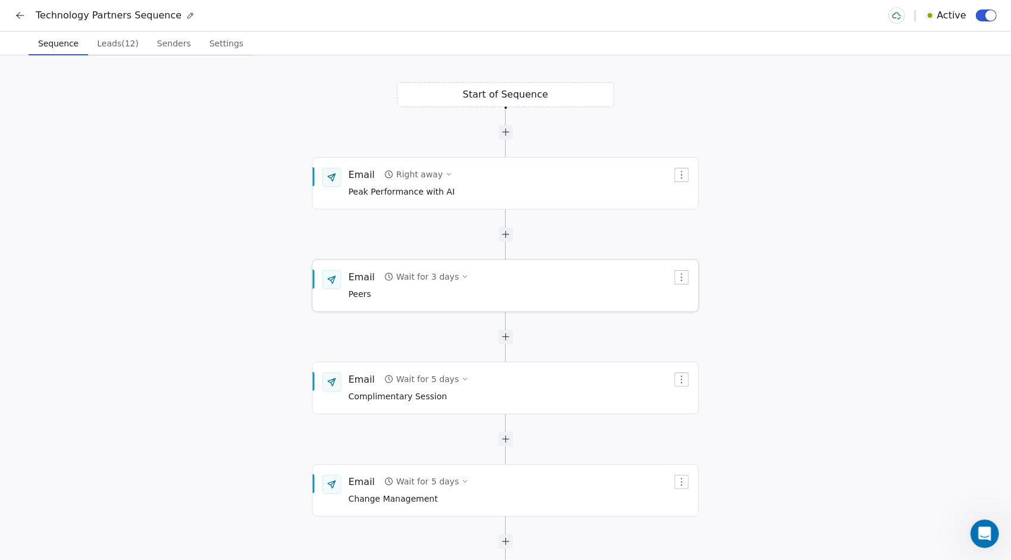
click at [361, 276] on div "Email" at bounding box center [362, 276] width 26 height 13
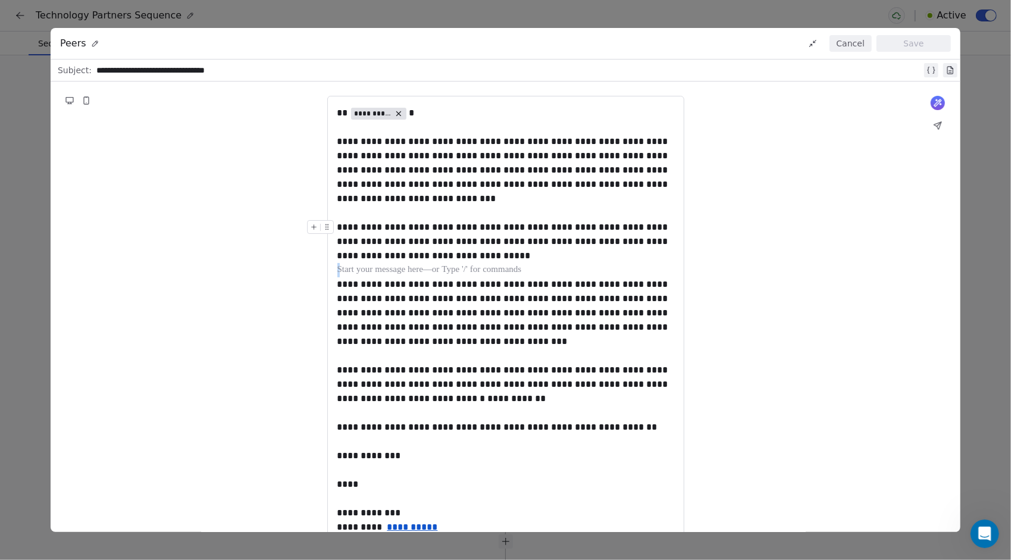
drag, startPoint x: 521, startPoint y: 265, endPoint x: 332, endPoint y: 223, distance: 193.8
click at [337, 223] on div "**********" at bounding box center [505, 334] width 337 height 457
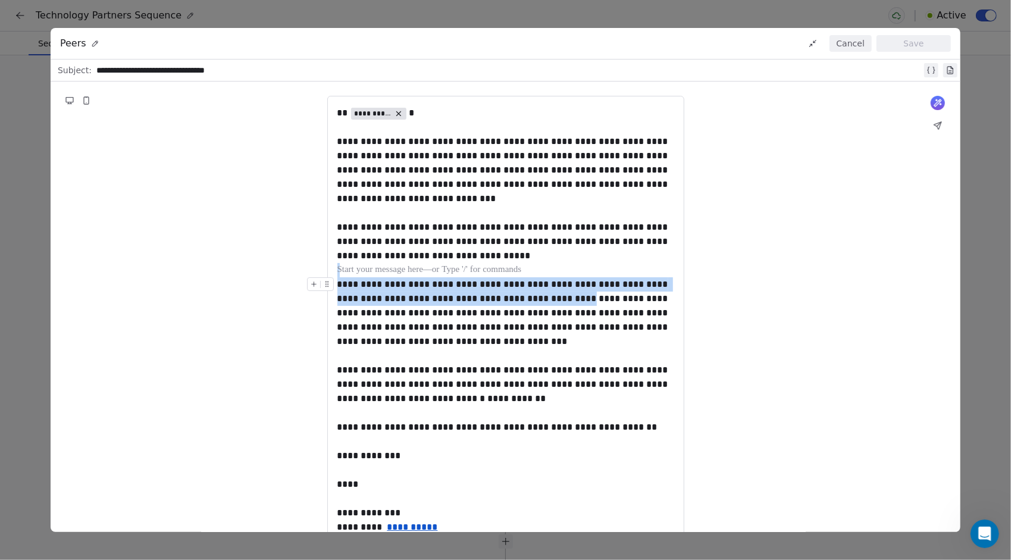
drag, startPoint x: 608, startPoint y: 300, endPoint x: 561, endPoint y: 298, distance: 47.6
click at [561, 298] on span "**********" at bounding box center [503, 313] width 333 height 66
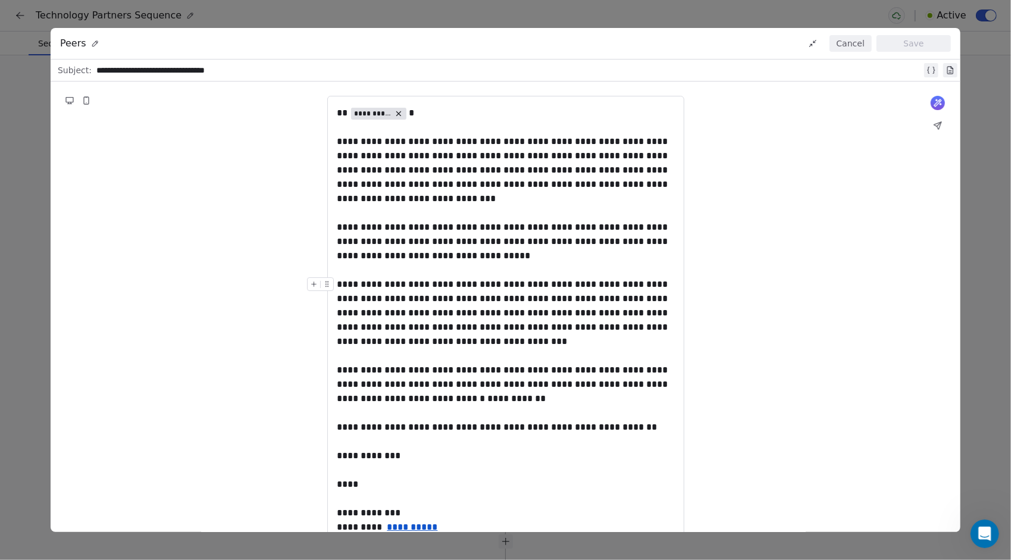
click at [546, 315] on span "**********" at bounding box center [503, 313] width 333 height 66
drag, startPoint x: 562, startPoint y: 300, endPoint x: 608, endPoint y: 300, distance: 46.4
click at [608, 300] on span "**********" at bounding box center [503, 313] width 333 height 66
click at [477, 339] on div "**********" at bounding box center [505, 312] width 337 height 71
click at [851, 48] on button "Cancel" at bounding box center [850, 43] width 42 height 17
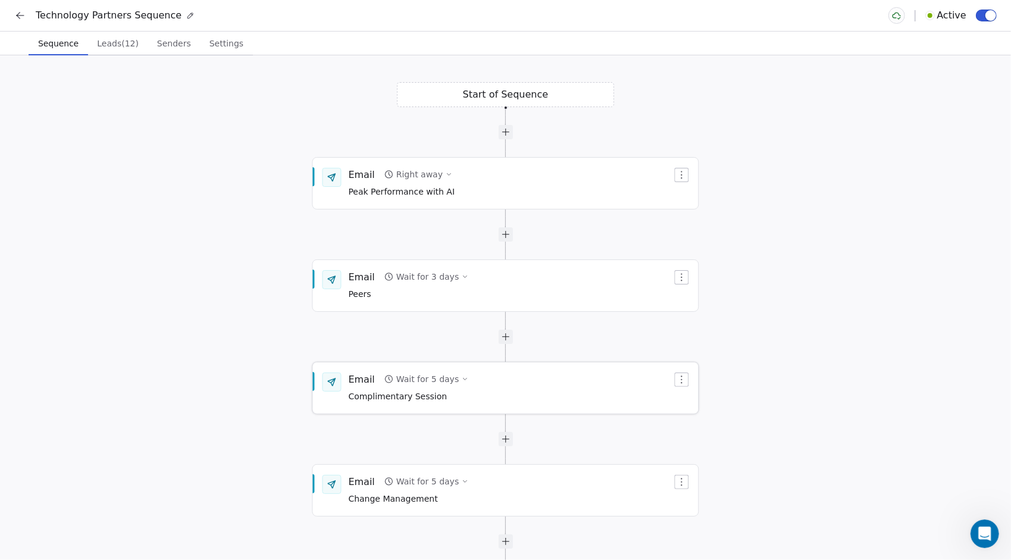
click at [362, 382] on div "Email" at bounding box center [362, 378] width 26 height 13
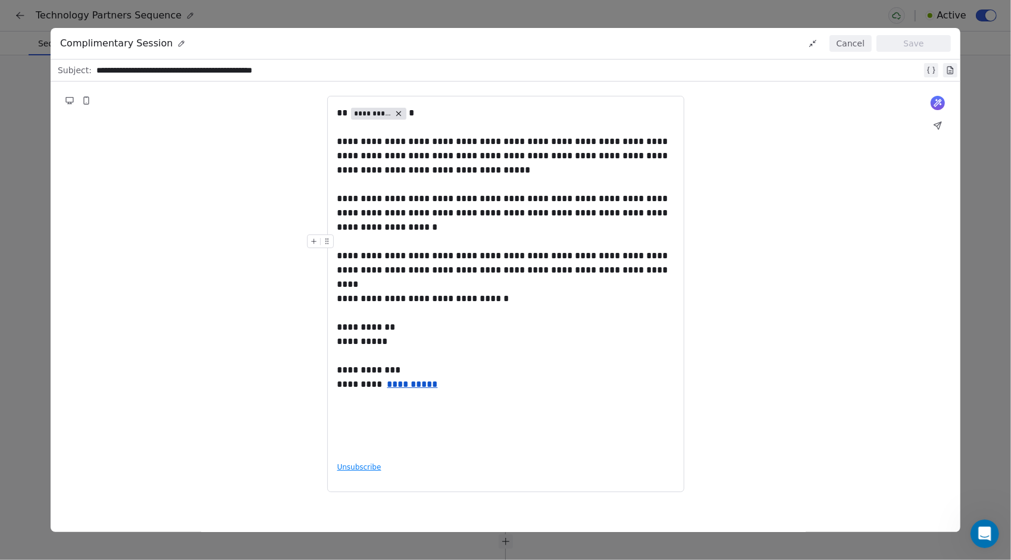
click at [844, 48] on button "Cancel" at bounding box center [850, 43] width 42 height 17
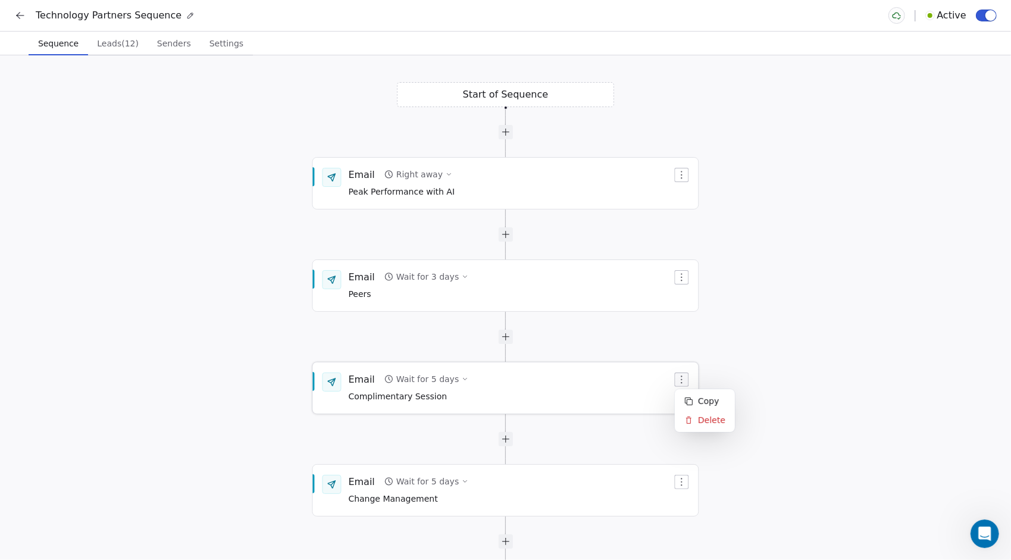
click at [682, 381] on icon "button" at bounding box center [682, 380] width 10 height 10
click at [626, 428] on html "Technology Partners Sequence Active Sequence Sequence Leads (12) Leads (12) Sen…" at bounding box center [505, 280] width 1011 height 560
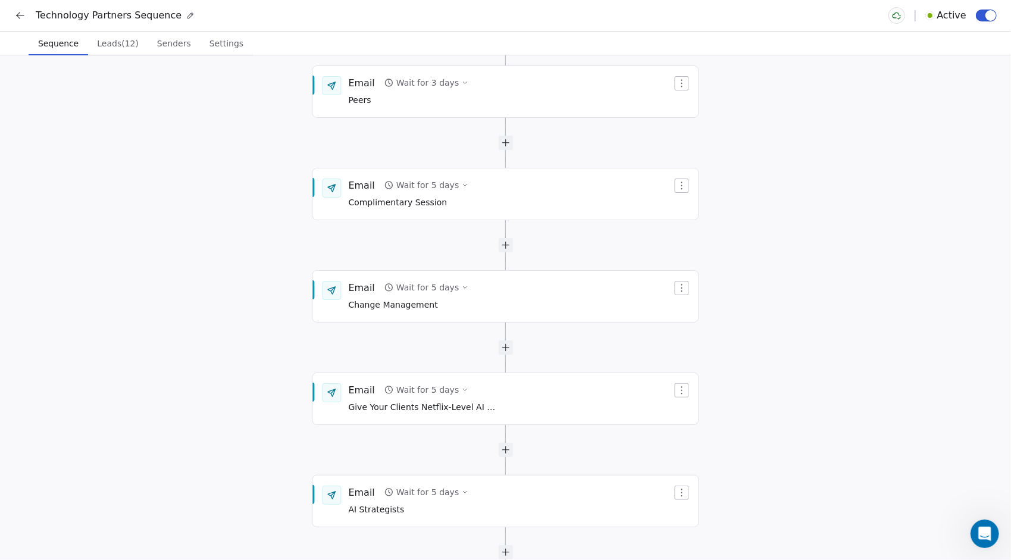
drag, startPoint x: 965, startPoint y: 346, endPoint x: 977, endPoint y: 152, distance: 194.4
click at [977, 152] on div "Start of Sequence Email Right away Peak Performance with AI End of Sequence Ema…" at bounding box center [505, 307] width 1011 height 505
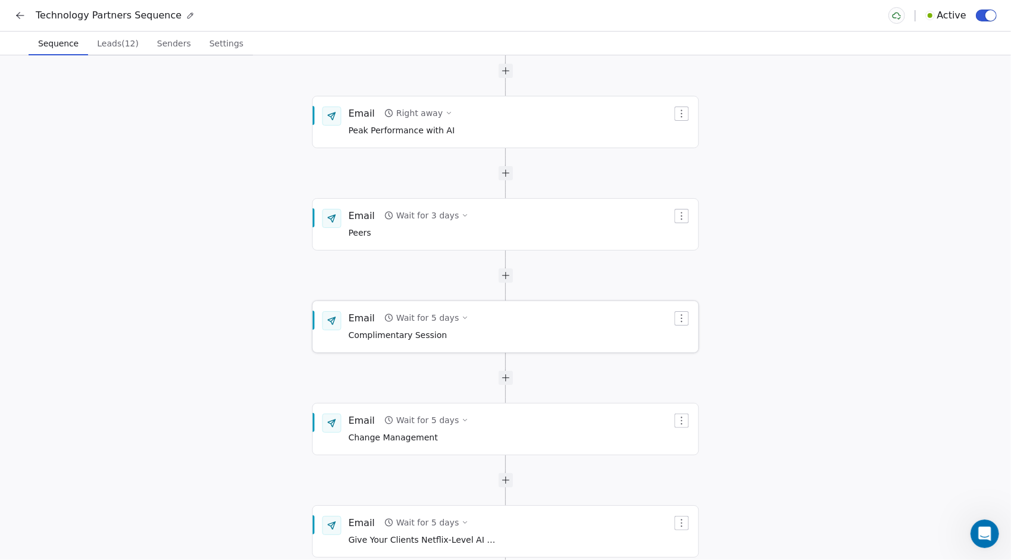
drag, startPoint x: 489, startPoint y: 186, endPoint x: 499, endPoint y: 289, distance: 102.8
click at [499, 311] on div "Email Wait for 5 days Complimentary Session" at bounding box center [511, 326] width 324 height 31
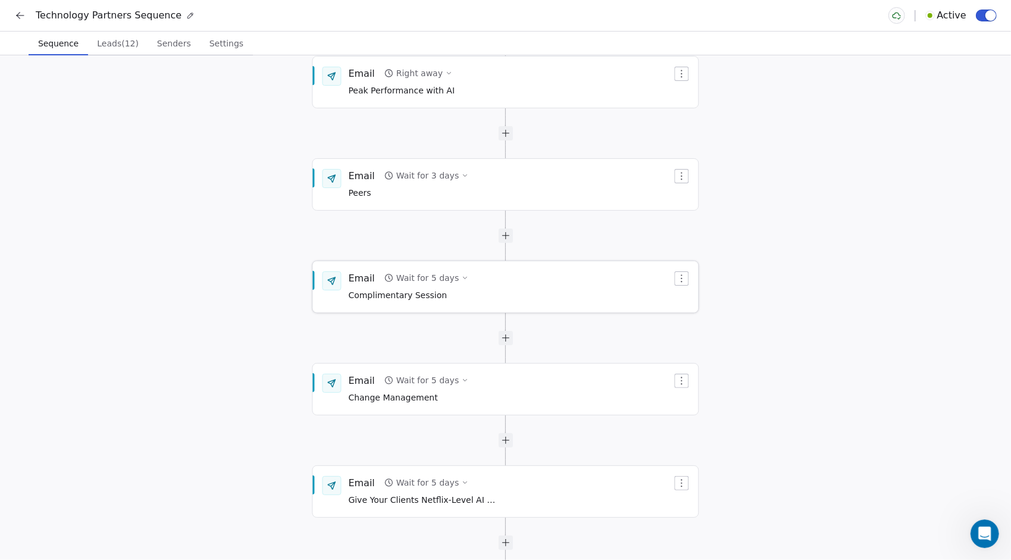
drag, startPoint x: 325, startPoint y: 316, endPoint x: 323, endPoint y: 304, distance: 12.1
click at [323, 304] on div "Email Wait for 5 days Complimentary Session" at bounding box center [506, 287] width 386 height 50
click at [353, 278] on div "Email" at bounding box center [362, 275] width 26 height 13
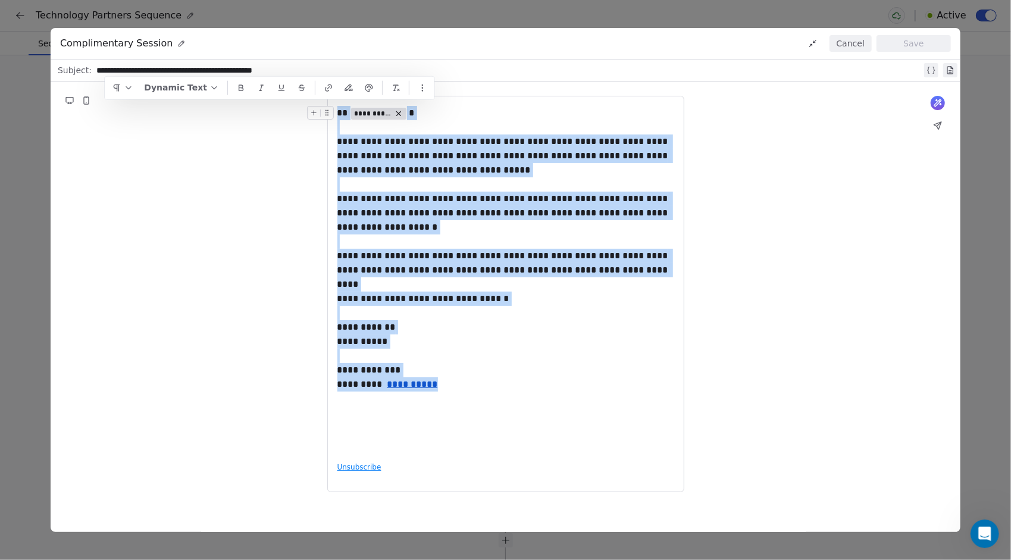
drag, startPoint x: 456, startPoint y: 380, endPoint x: 330, endPoint y: 102, distance: 304.4
click at [330, 102] on div "**********" at bounding box center [505, 294] width 357 height 396
copy div "**********"
click at [408, 215] on span "**********" at bounding box center [503, 212] width 333 height 37
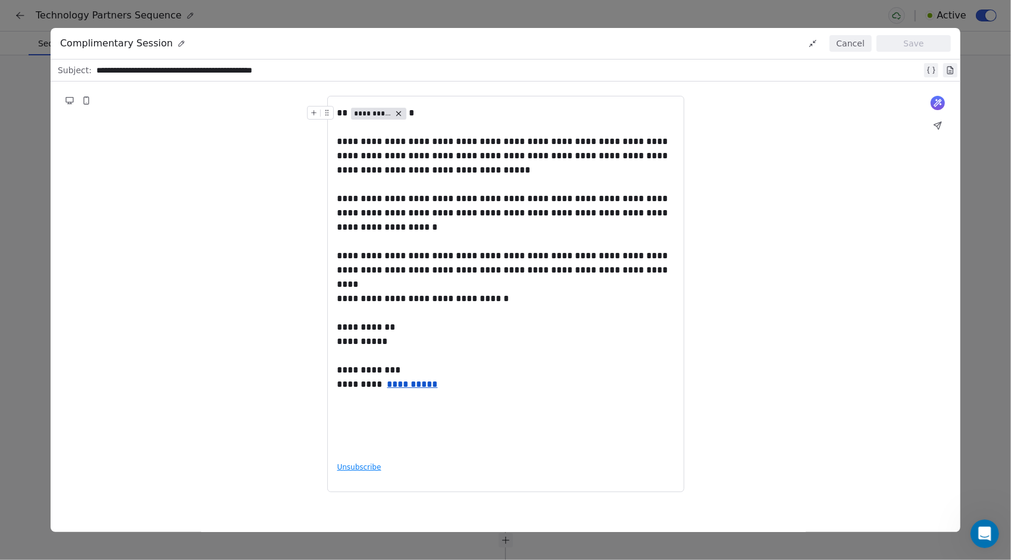
click at [842, 40] on button "Cancel" at bounding box center [850, 43] width 42 height 17
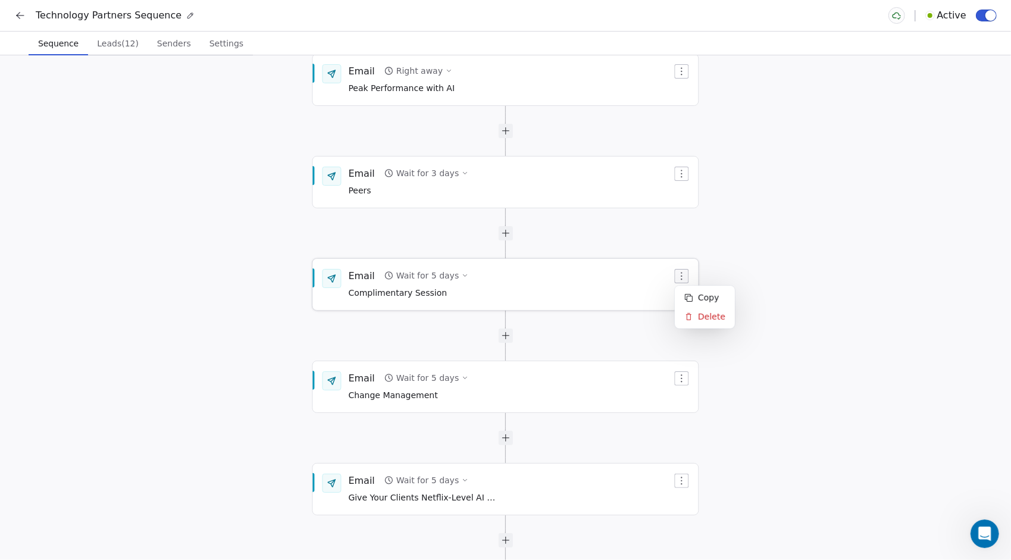
click at [687, 273] on button "button" at bounding box center [682, 276] width 14 height 14
click at [680, 270] on button "button" at bounding box center [682, 276] width 14 height 14
click at [689, 315] on icon at bounding box center [688, 316] width 9 height 9
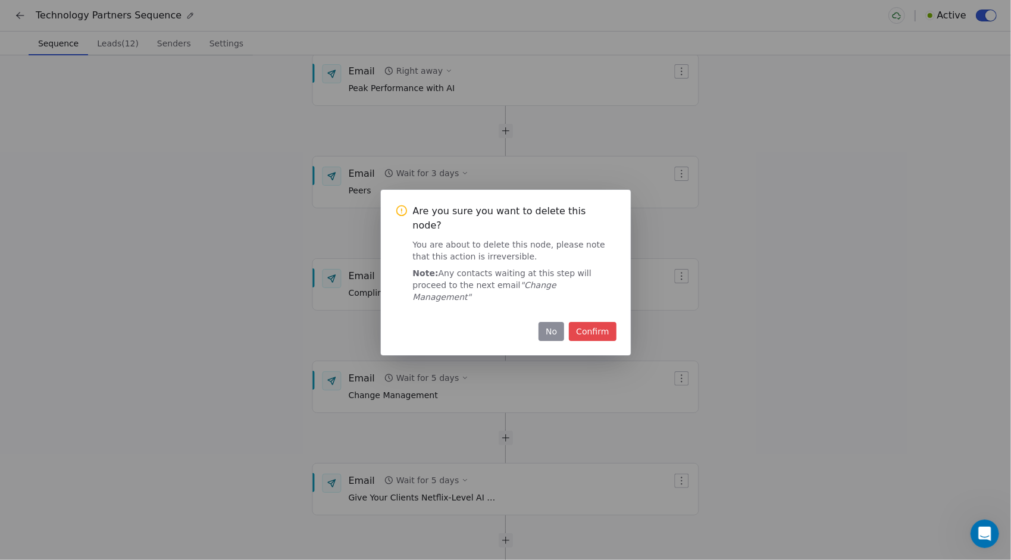
click at [584, 322] on button "Confirm" at bounding box center [592, 331] width 47 height 19
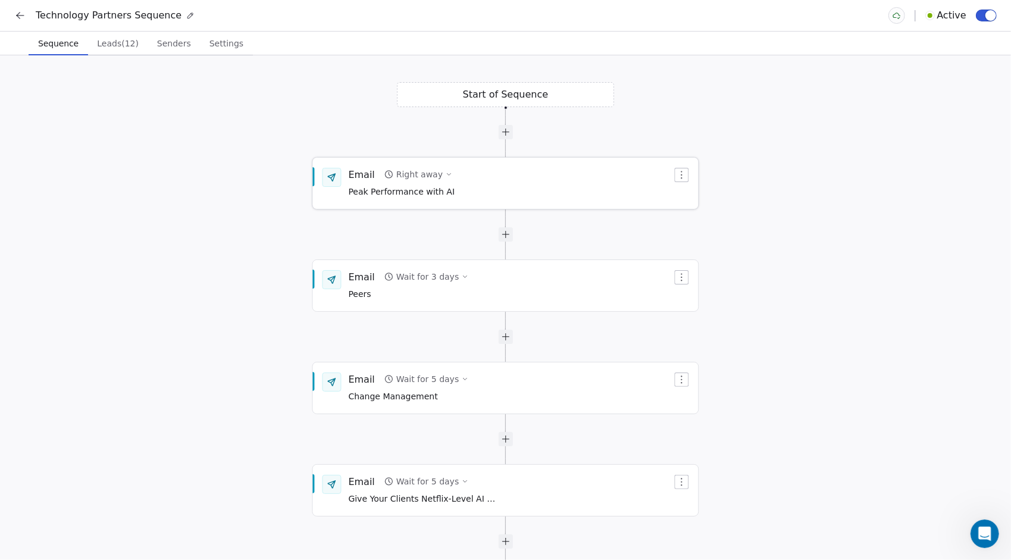
click at [677, 176] on icon "button" at bounding box center [682, 175] width 10 height 10
click at [680, 219] on div "Delete" at bounding box center [704, 215] width 55 height 19
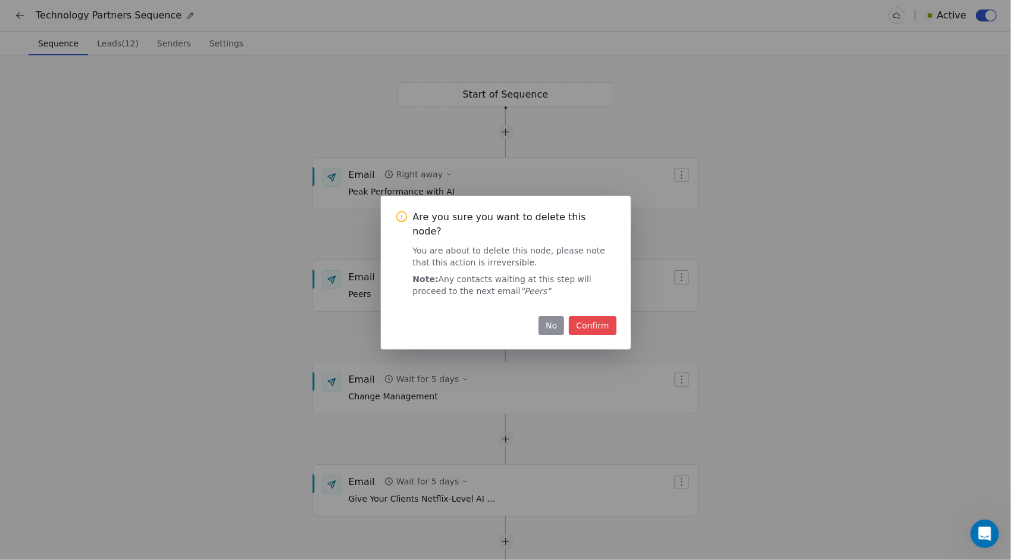
click at [596, 317] on button "Confirm" at bounding box center [592, 325] width 47 height 19
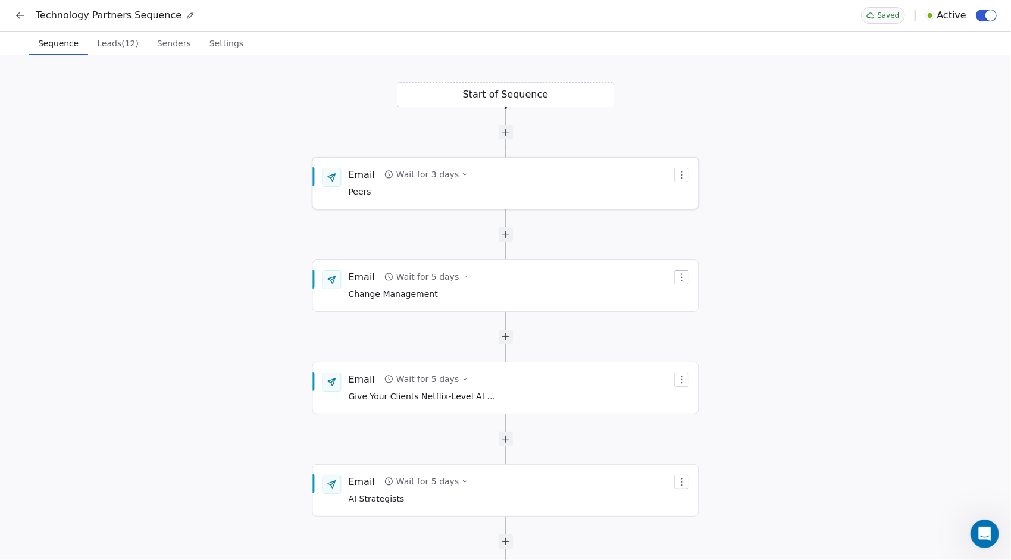
click at [680, 177] on icon "button" at bounding box center [682, 175] width 10 height 10
click at [684, 218] on icon at bounding box center [688, 215] width 9 height 9
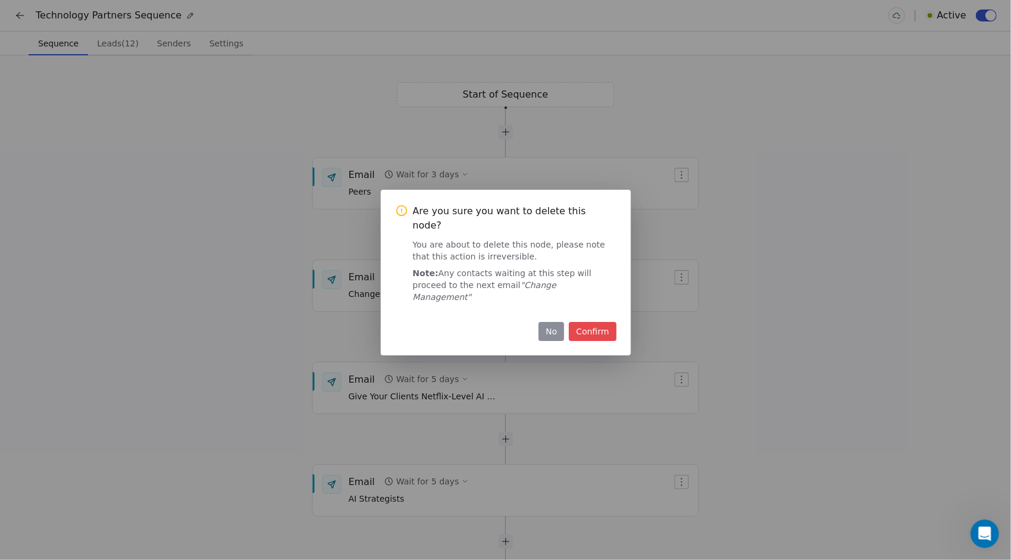
click at [588, 322] on button "Confirm" at bounding box center [592, 331] width 47 height 19
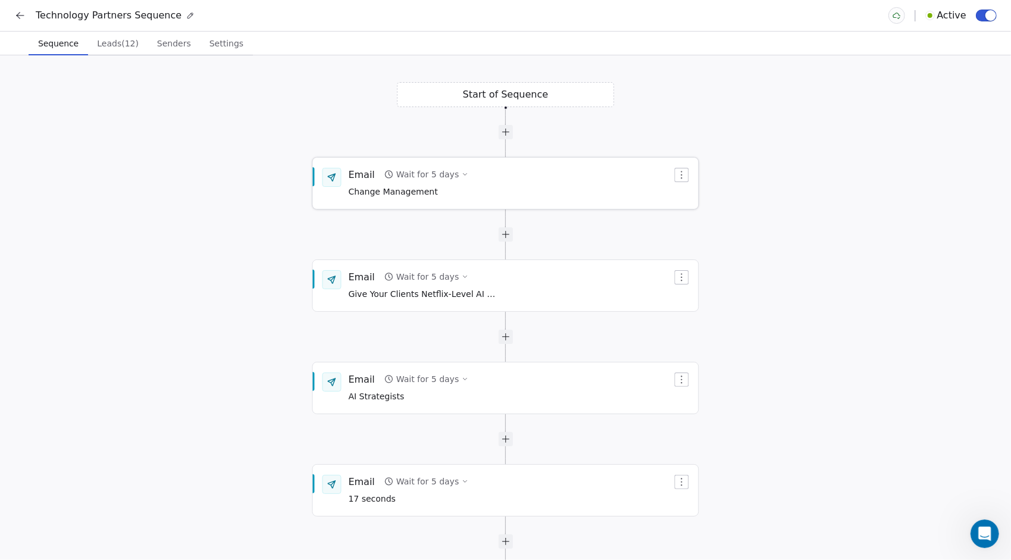
click at [362, 181] on div "Email Wait for 5 days Change Management" at bounding box center [409, 183] width 120 height 31
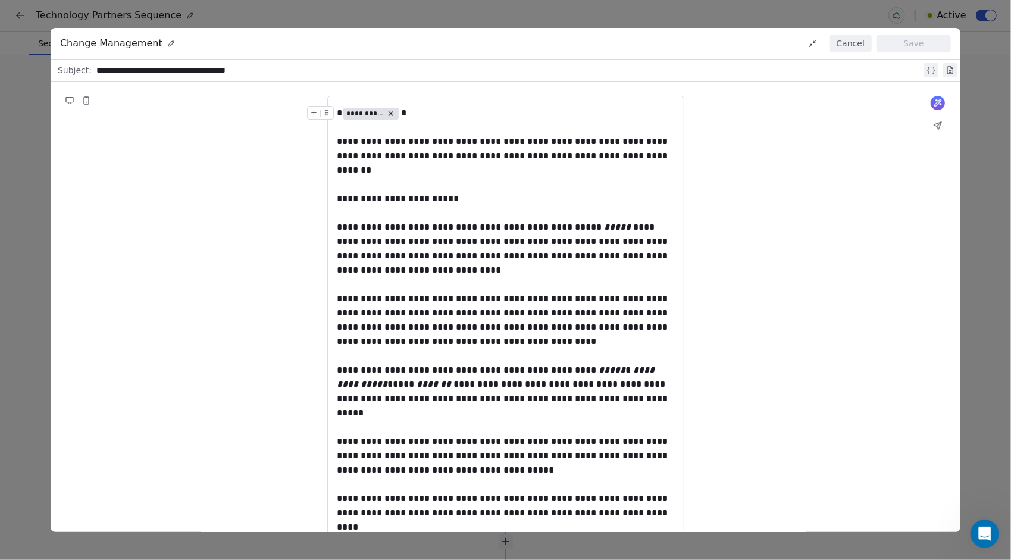
click at [840, 40] on button "Cancel" at bounding box center [850, 43] width 42 height 17
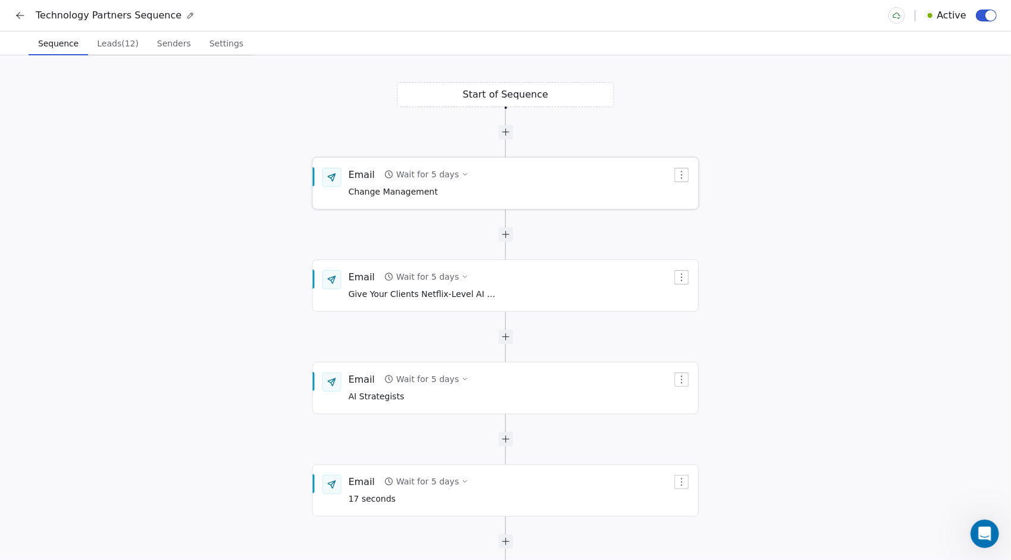
click at [409, 173] on div "Wait for 5 days" at bounding box center [427, 174] width 62 height 12
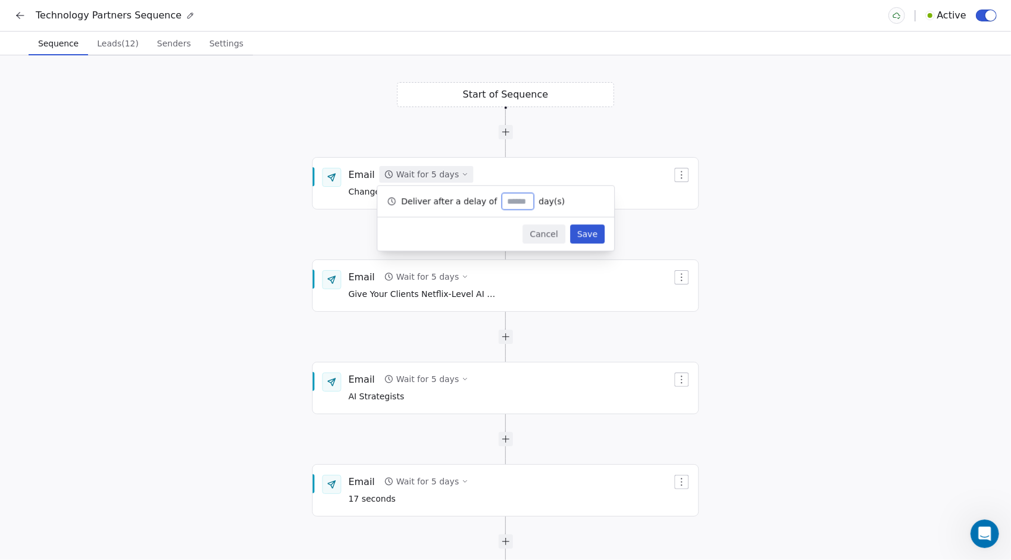
click at [508, 201] on input "*" at bounding box center [518, 201] width 26 height 9
click at [540, 230] on button "Cancel" at bounding box center [544, 233] width 42 height 19
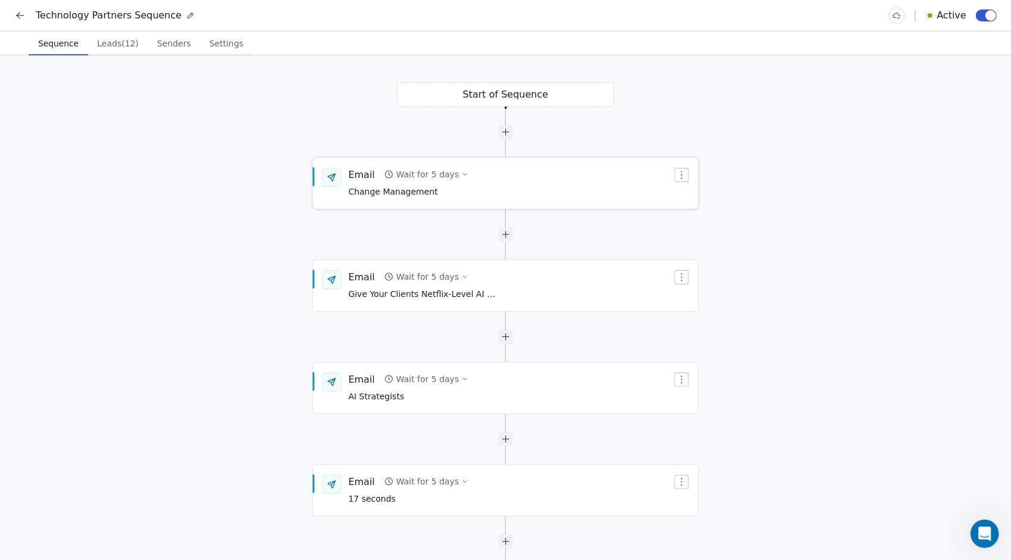
click at [363, 174] on div "Email" at bounding box center [362, 174] width 26 height 13
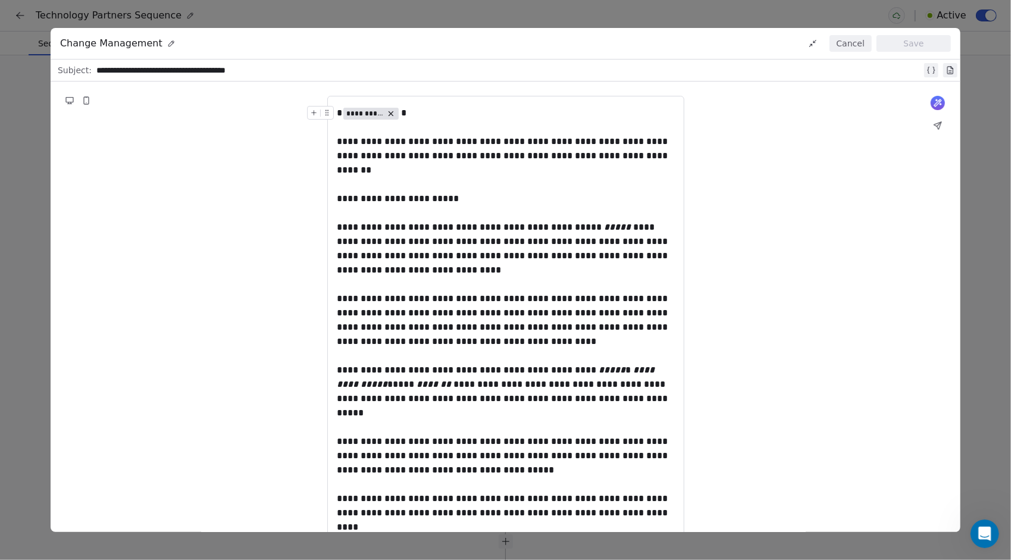
click at [336, 112] on div at bounding box center [323, 116] width 32 height 21
drag, startPoint x: 337, startPoint y: 112, endPoint x: 482, endPoint y: 330, distance: 261.7
click at [482, 330] on div "**********" at bounding box center [505, 370] width 337 height 528
click at [490, 494] on span "**********" at bounding box center [503, 512] width 333 height 37
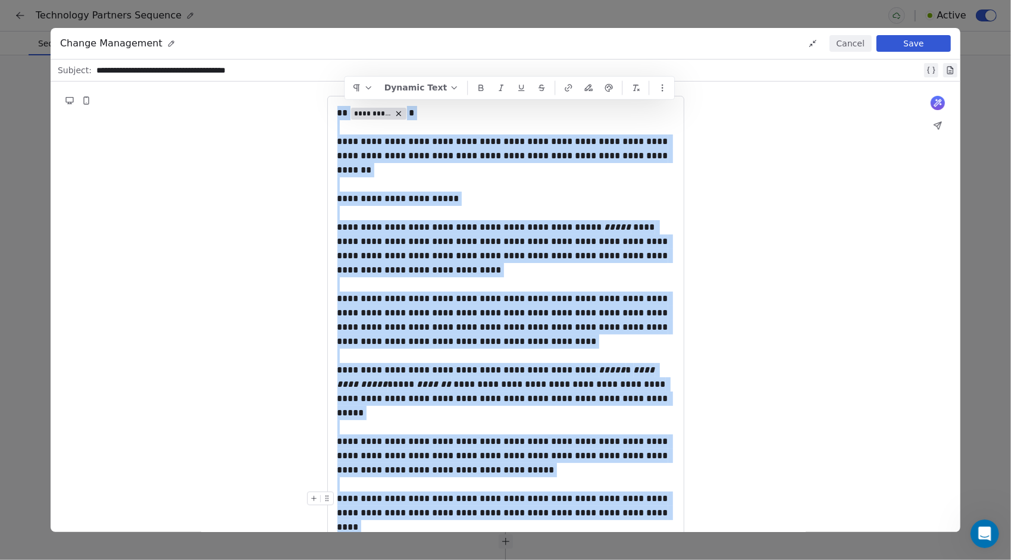
copy div "**********"
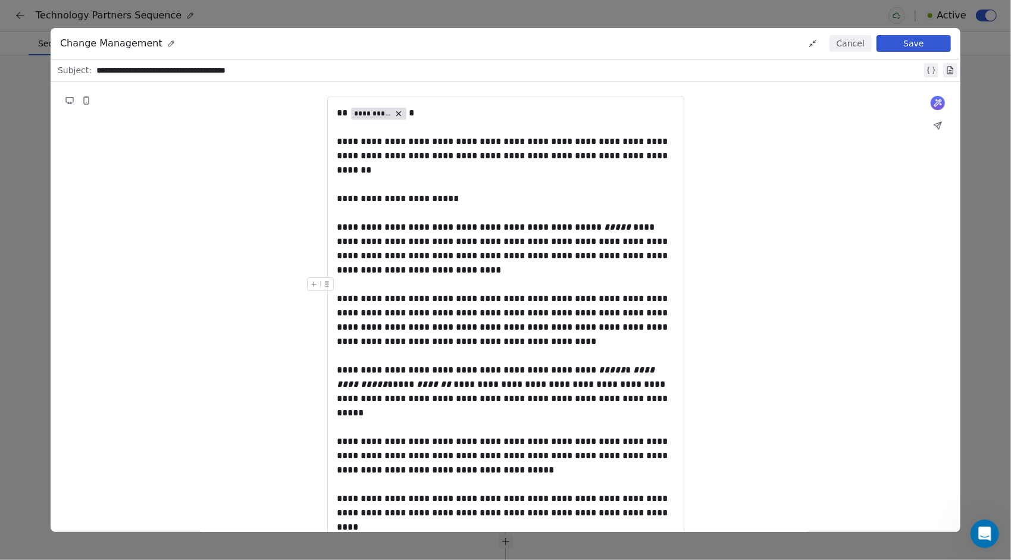
click at [790, 151] on div "**********" at bounding box center [506, 385] width 910 height 607
click at [856, 44] on button "Cancel" at bounding box center [850, 43] width 42 height 17
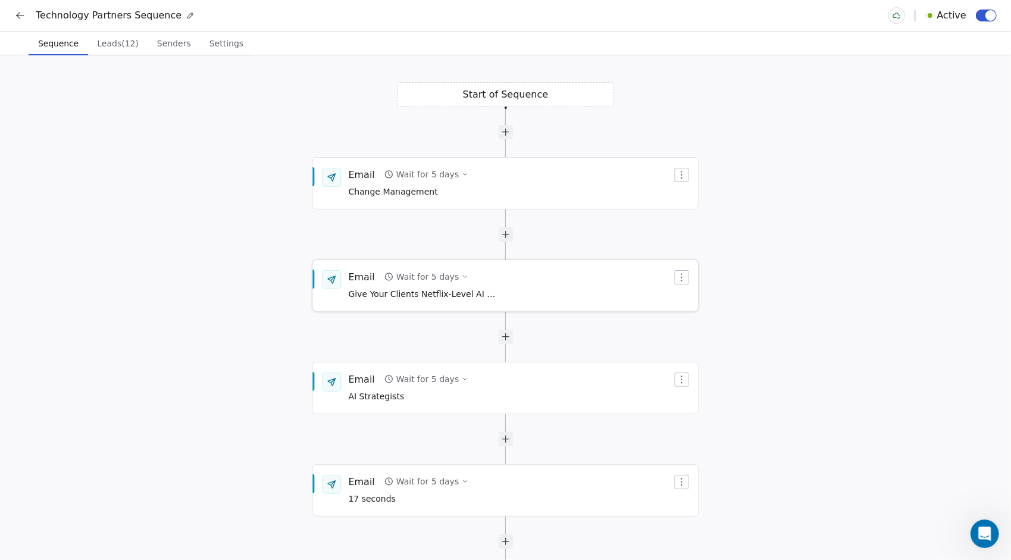
click at [400, 291] on span "Give Your Clients Netflix-Level AI ROI" at bounding box center [423, 294] width 149 height 13
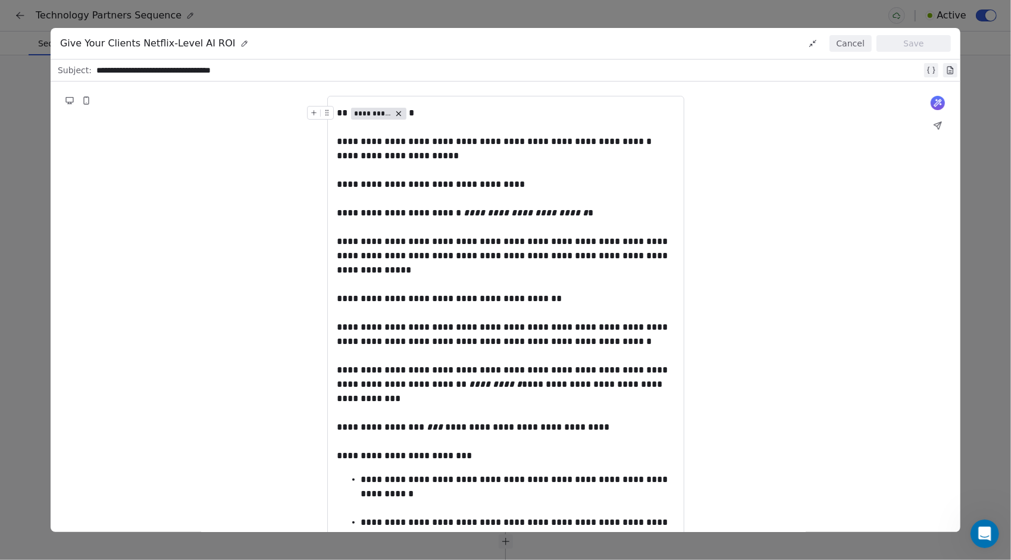
click at [851, 45] on button "Cancel" at bounding box center [850, 43] width 42 height 17
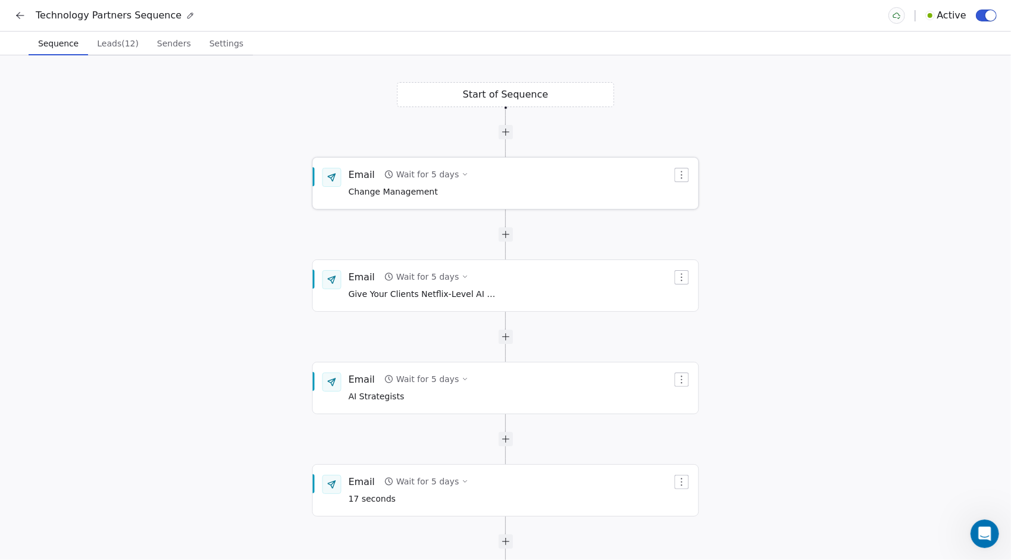
click at [405, 170] on div "Wait for 5 days" at bounding box center [427, 174] width 62 height 12
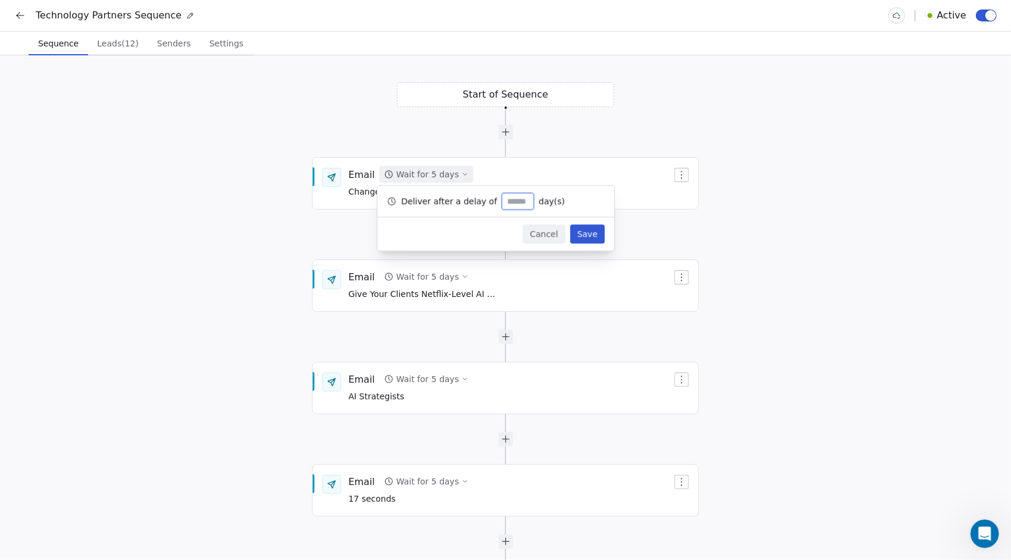
click at [508, 202] on input "*" at bounding box center [518, 201] width 26 height 9
type input "*"
click at [590, 234] on button "Save" at bounding box center [587, 233] width 35 height 19
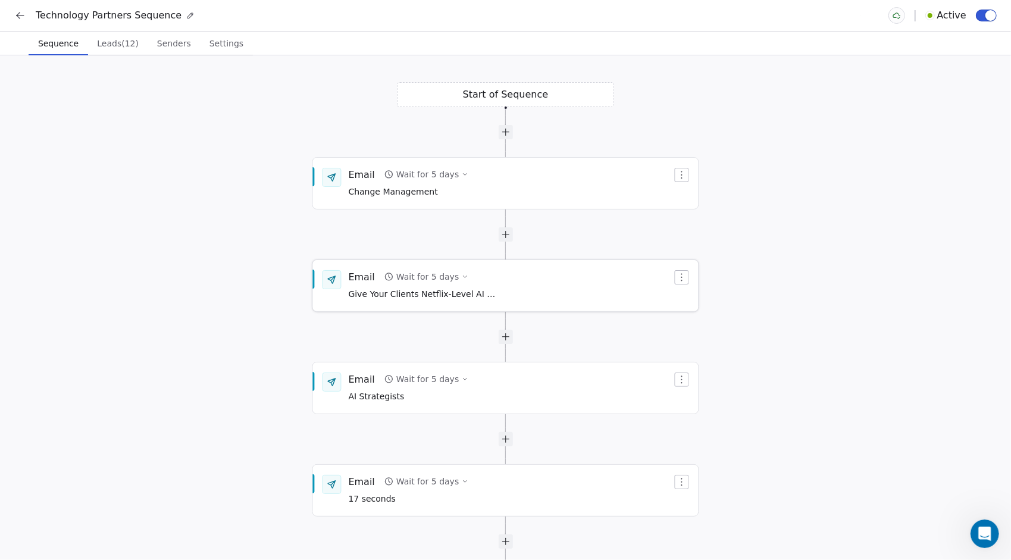
click at [374, 299] on span "Give Your Clients Netflix-Level AI ROI" at bounding box center [423, 294] width 149 height 13
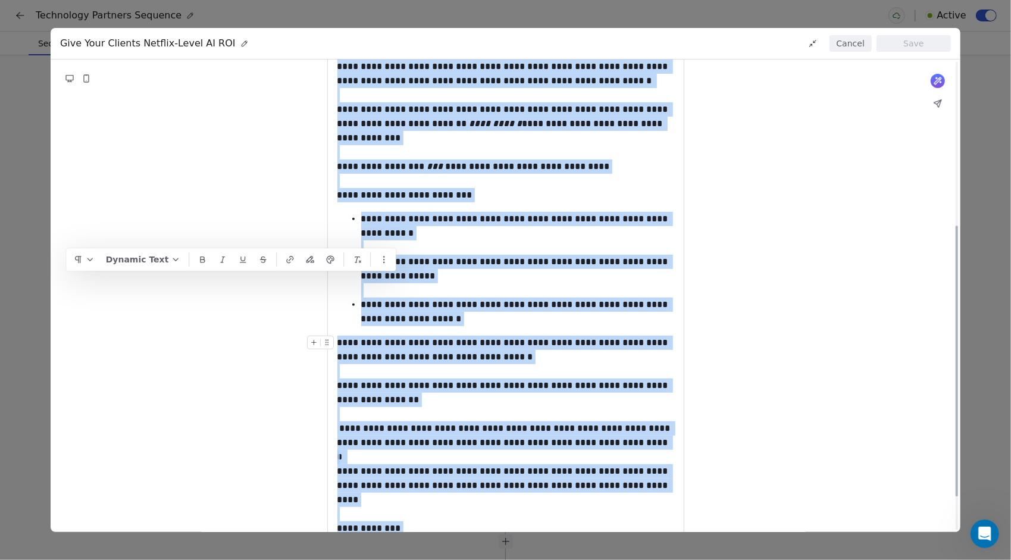
scroll to position [309, 0]
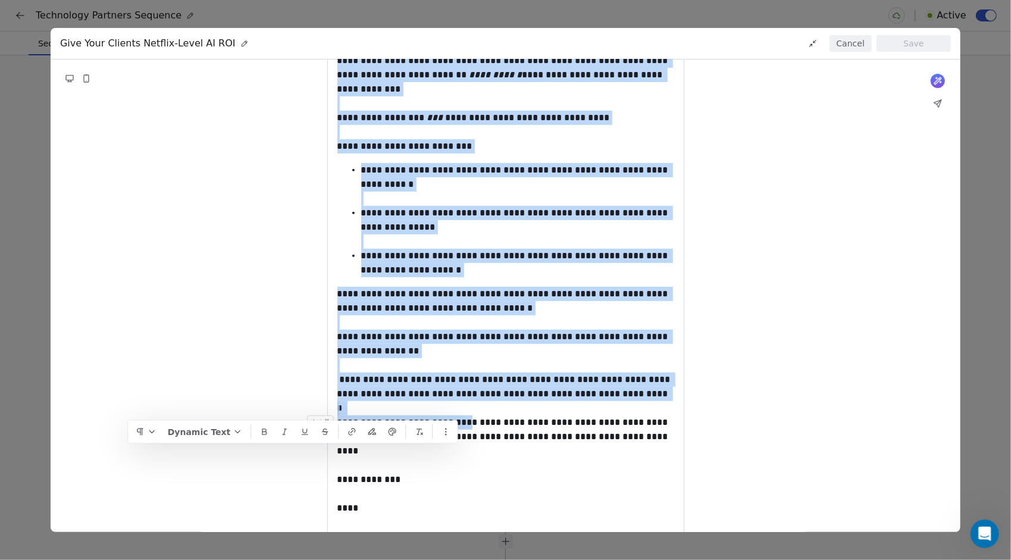
drag, startPoint x: 386, startPoint y: 314, endPoint x: 460, endPoint y: 409, distance: 120.8
click at [460, 409] on div "**********" at bounding box center [505, 169] width 337 height 747
click at [432, 315] on div "**********" at bounding box center [505, 336] width 337 height 43
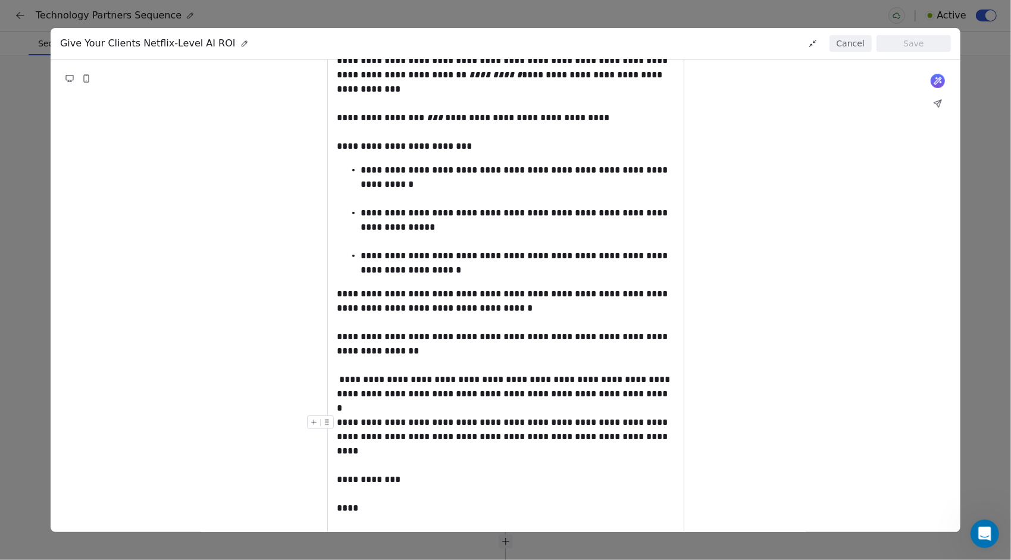
click at [414, 418] on span "**********" at bounding box center [503, 436] width 333 height 37
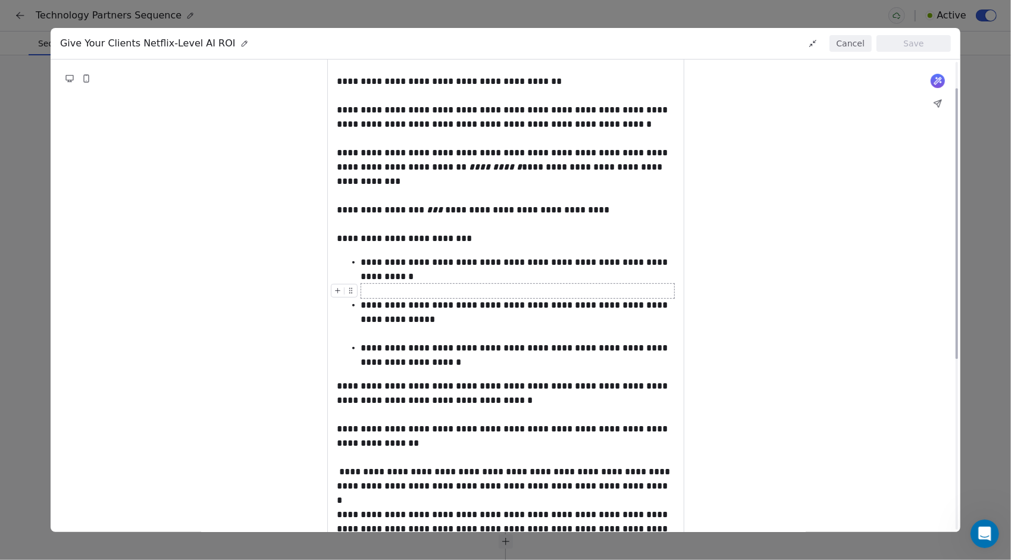
scroll to position [46, 0]
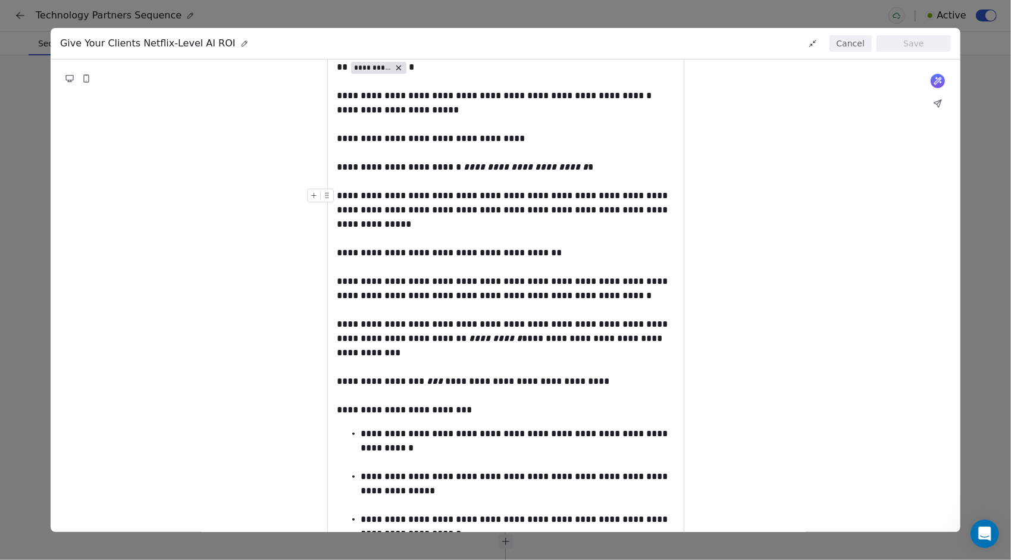
click at [841, 50] on button "Cancel" at bounding box center [850, 43] width 42 height 17
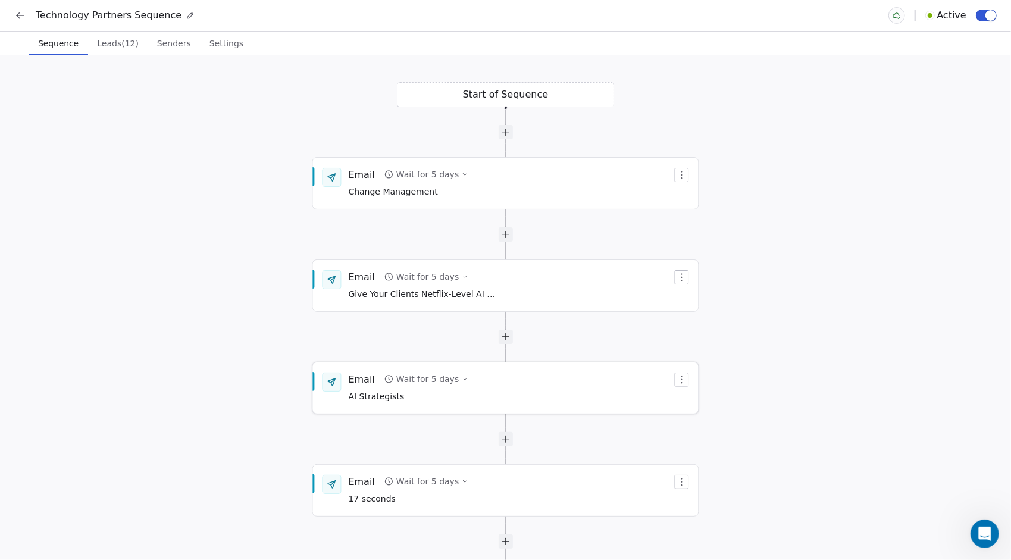
click at [358, 386] on div "Email Wait for 5 days AI Strategists" at bounding box center [409, 387] width 120 height 31
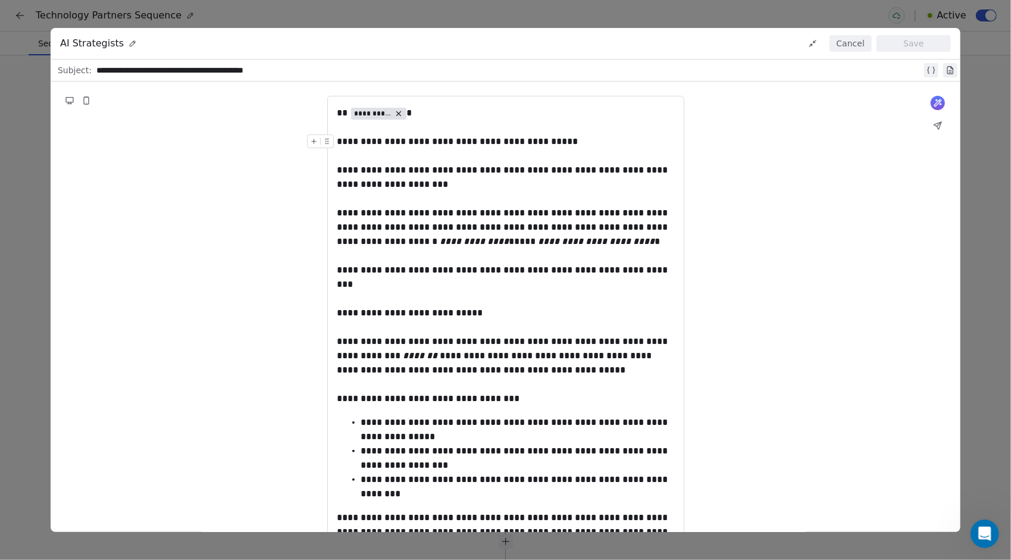
click at [849, 36] on button "Cancel" at bounding box center [850, 43] width 42 height 17
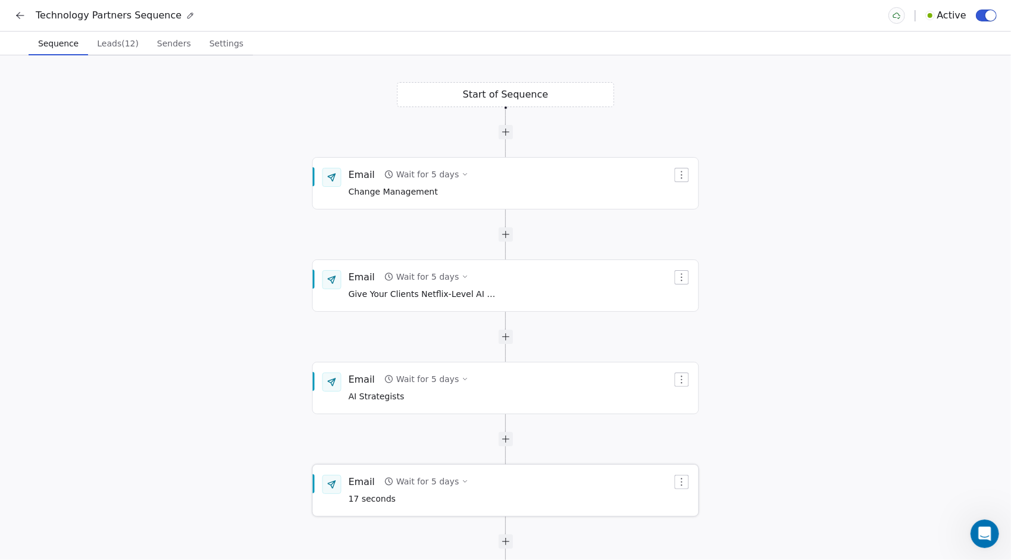
click at [368, 483] on div "Email" at bounding box center [362, 481] width 26 height 13
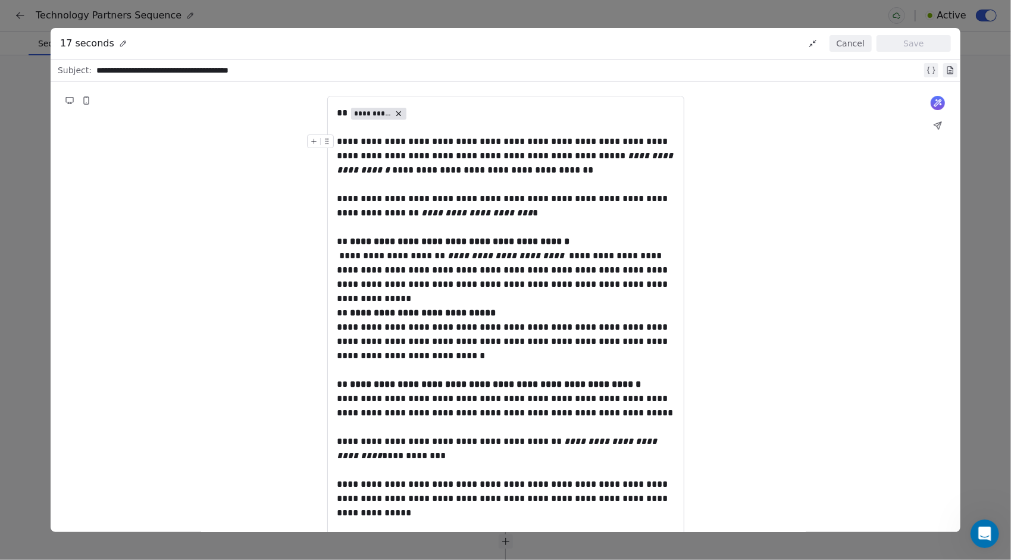
click at [853, 50] on button "Cancel" at bounding box center [850, 43] width 42 height 17
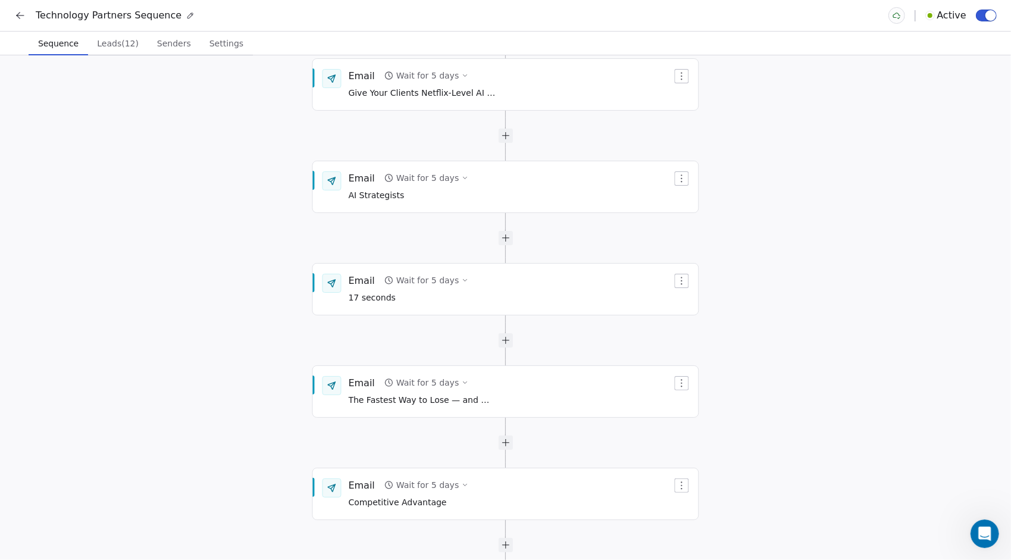
drag, startPoint x: 962, startPoint y: 440, endPoint x: 1013, endPoint y: 238, distance: 208.1
click at [1001, 238] on html "Technology Partners Sequence Active Sequence Sequence Leads (12) Leads (12) Sen…" at bounding box center [505, 280] width 1011 height 560
click at [367, 395] on span "The Fastest Way to Lose — and Win — with AI" at bounding box center [423, 399] width 149 height 13
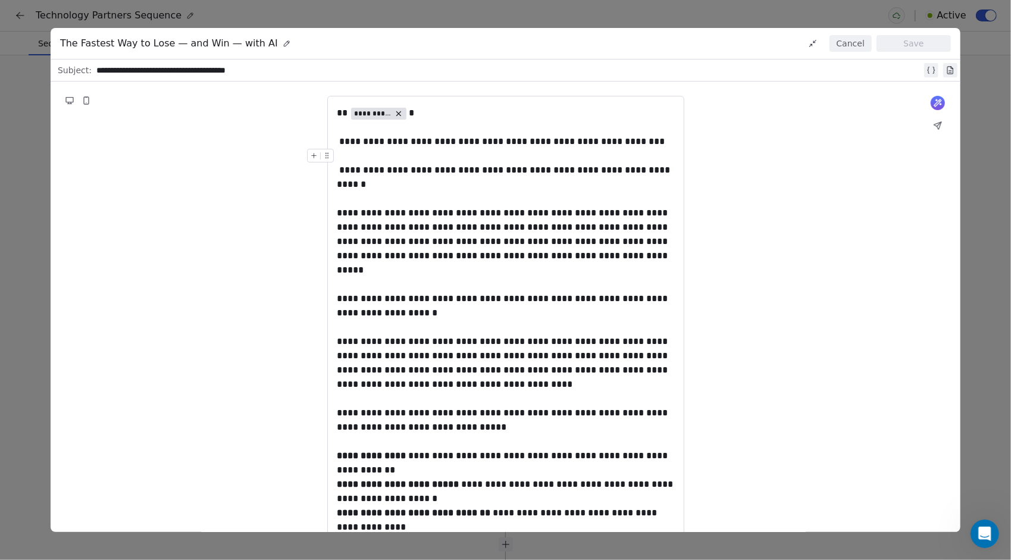
click at [854, 43] on button "Cancel" at bounding box center [850, 43] width 42 height 17
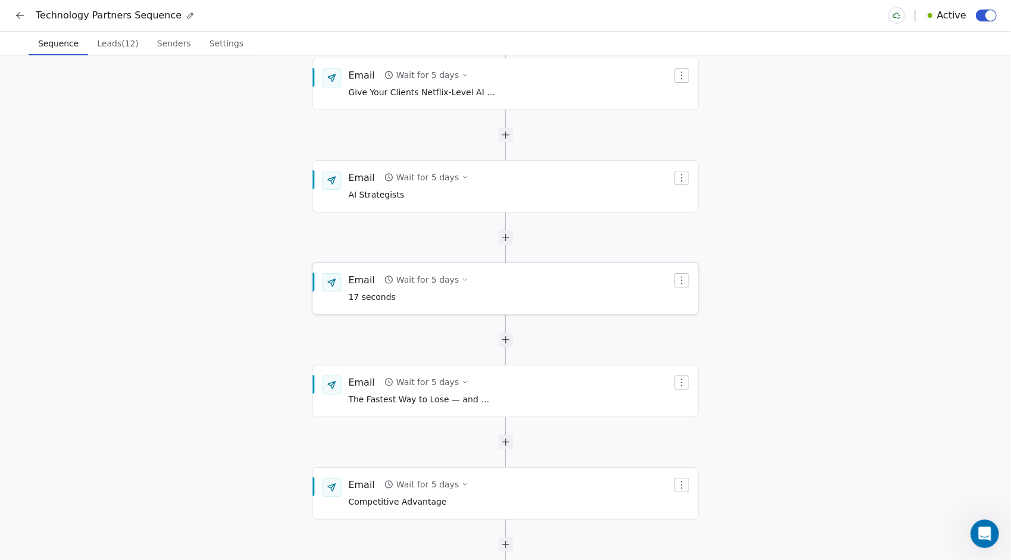
click at [364, 296] on span "17 seconds" at bounding box center [409, 297] width 120 height 13
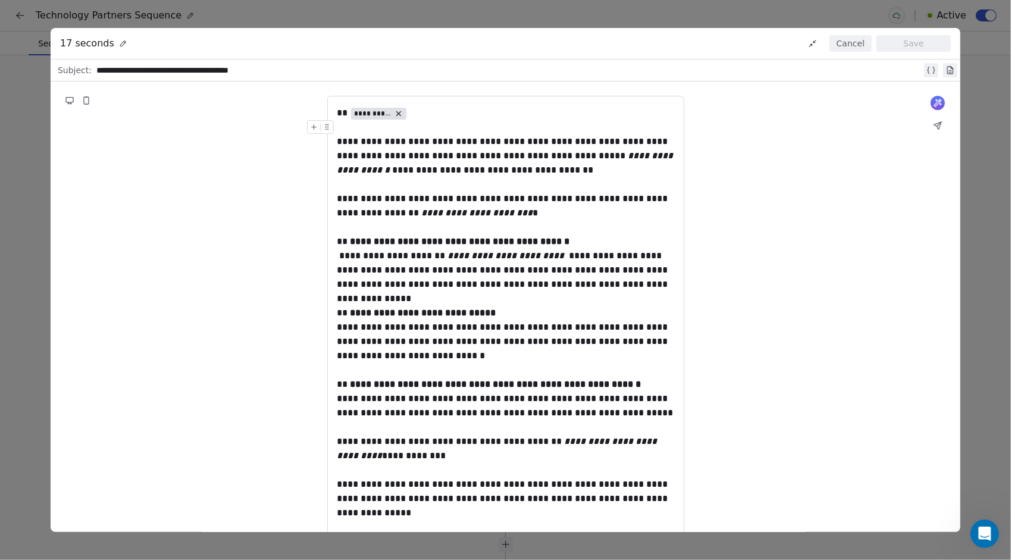
click at [845, 44] on button "Cancel" at bounding box center [850, 43] width 42 height 17
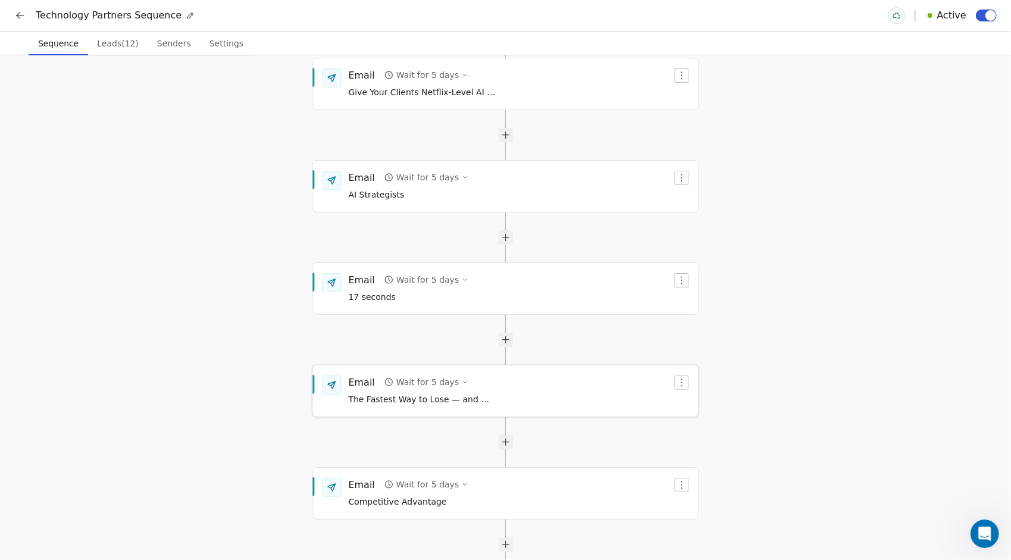
click at [411, 399] on span "The Fastest Way to Lose — and Win — with AI" at bounding box center [423, 399] width 149 height 13
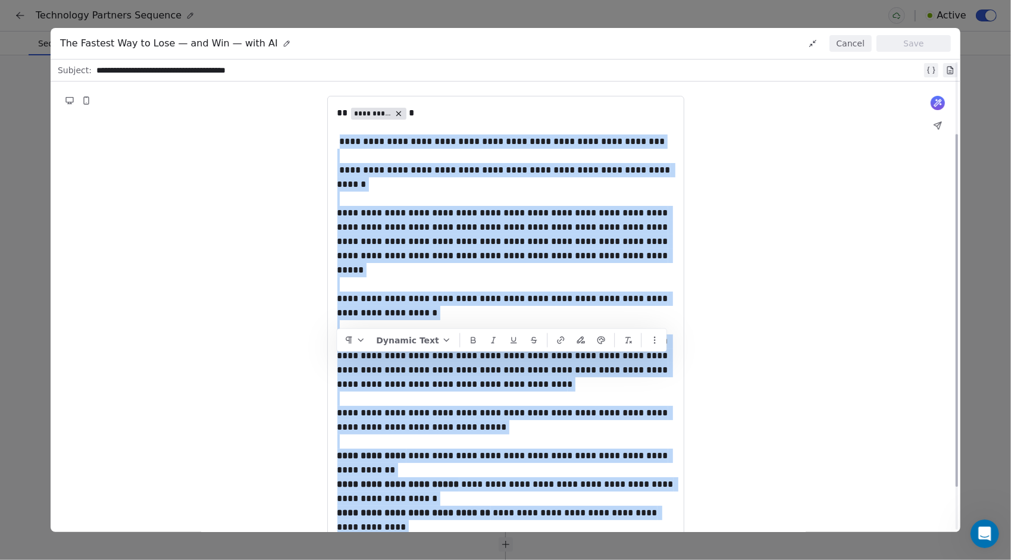
scroll to position [156, 0]
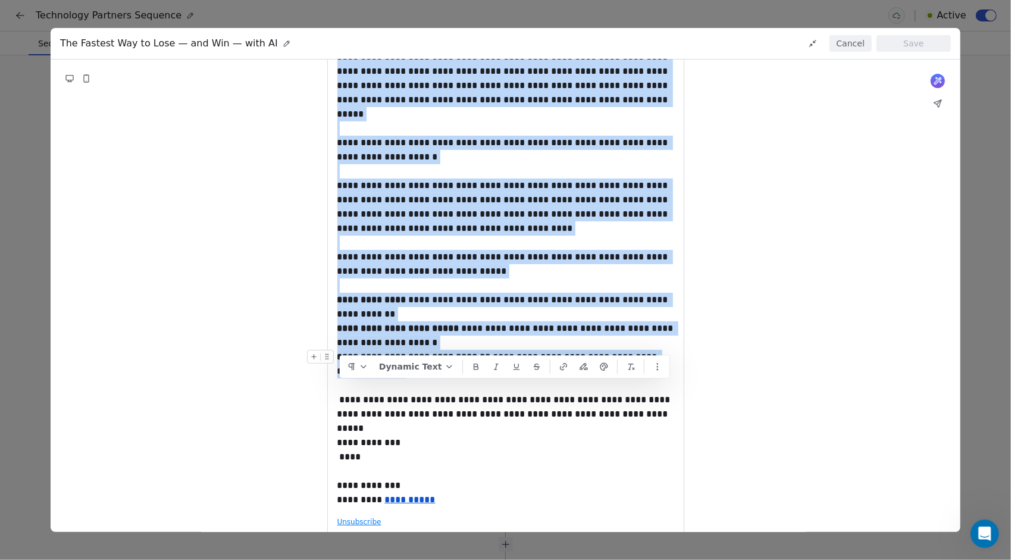
drag, startPoint x: 339, startPoint y: 142, endPoint x: 560, endPoint y: 348, distance: 302.7
click at [560, 348] on div "**********" at bounding box center [505, 228] width 337 height 557
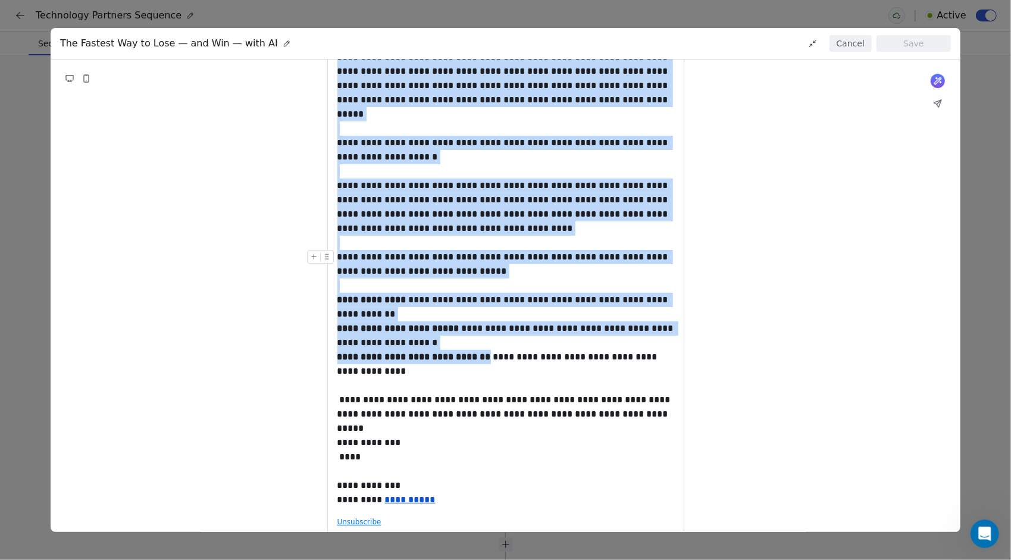
click at [854, 47] on button "Cancel" at bounding box center [850, 43] width 42 height 17
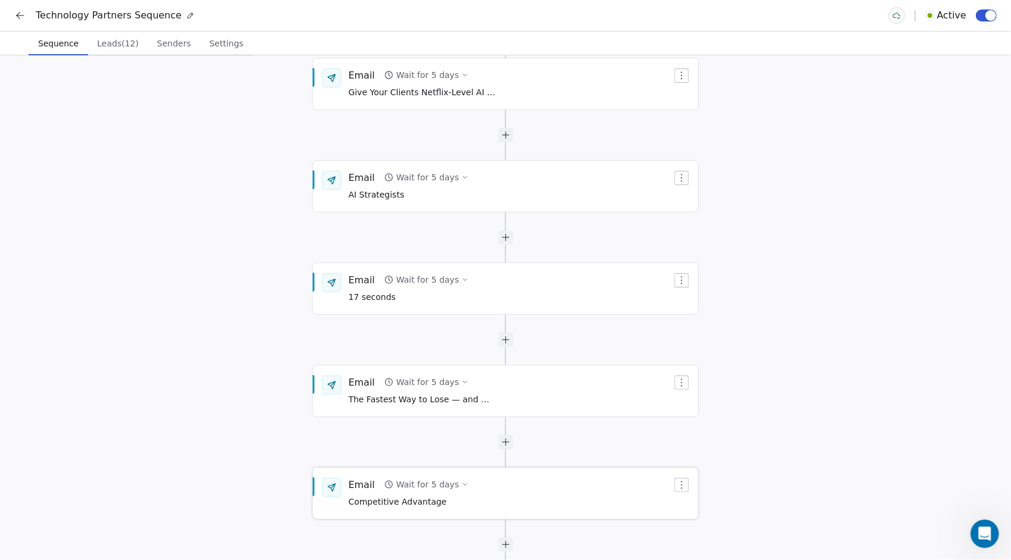
click at [386, 484] on icon "button" at bounding box center [389, 484] width 7 height 7
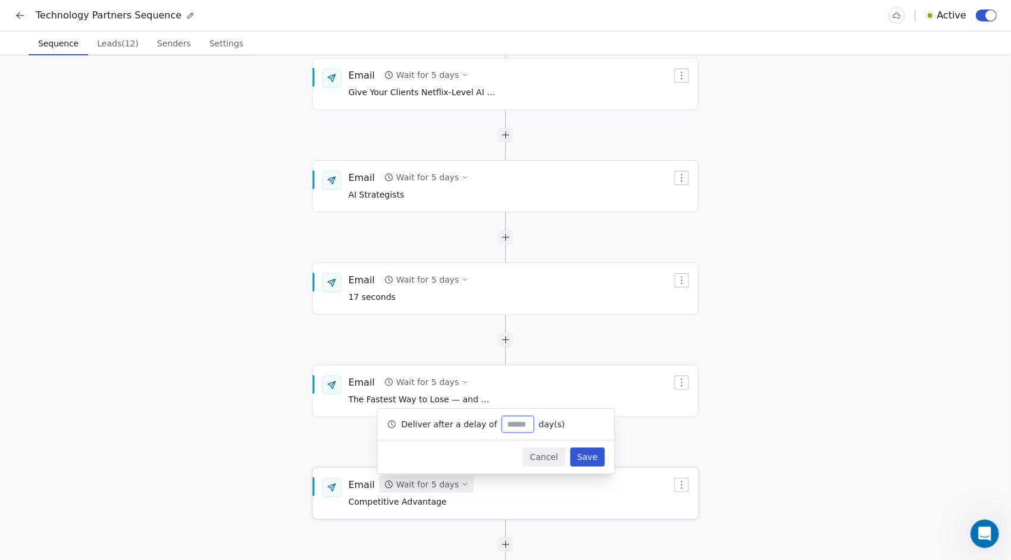
click at [362, 484] on div "Email" at bounding box center [362, 484] width 26 height 13
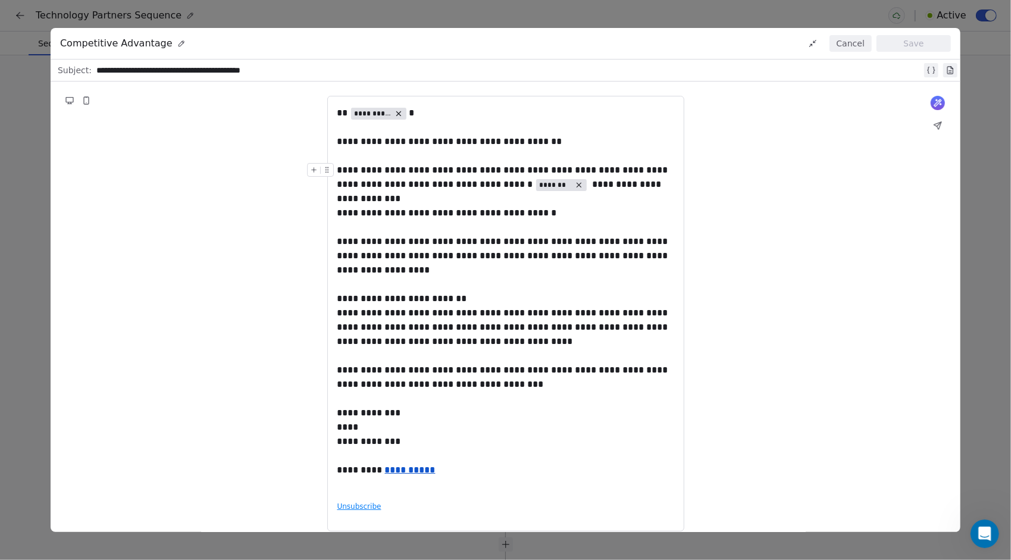
click at [843, 44] on button "Cancel" at bounding box center [850, 43] width 42 height 17
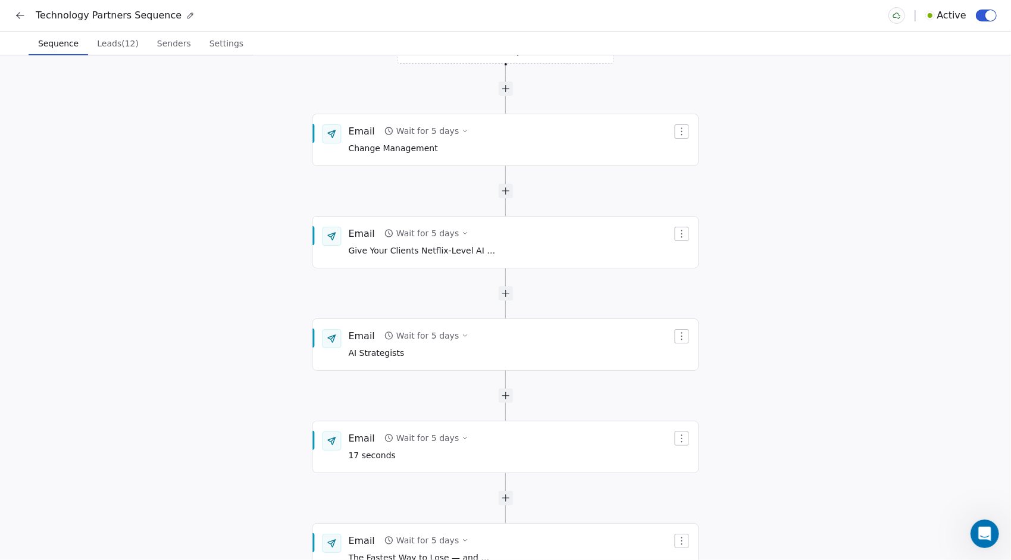
drag, startPoint x: 732, startPoint y: 143, endPoint x: 739, endPoint y: 284, distance: 141.8
click at [739, 284] on div "Start of Sequence End of Sequence Email Wait for 5 days Change Management Email…" at bounding box center [505, 307] width 1011 height 505
click at [367, 134] on div "Email" at bounding box center [362, 130] width 26 height 13
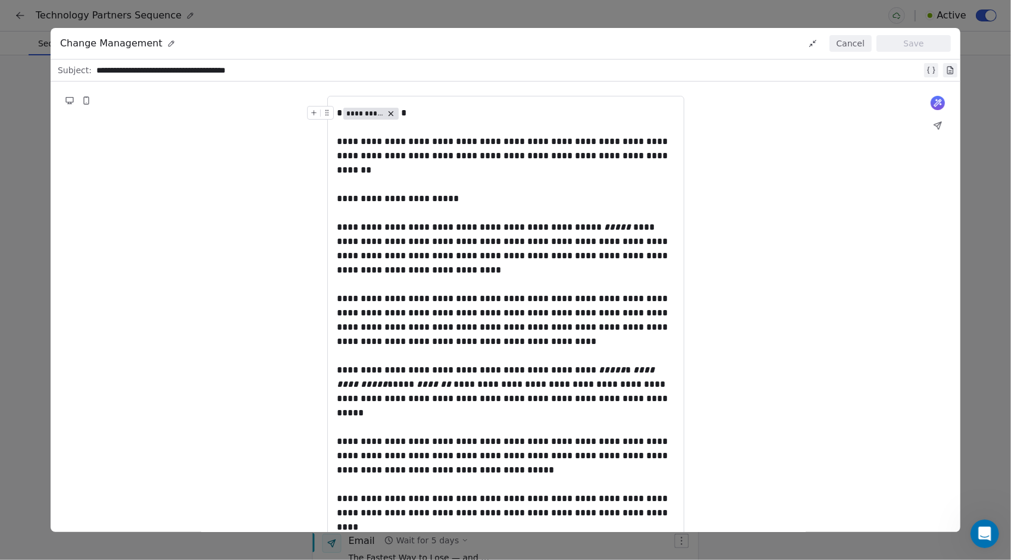
click at [690, 19] on div "**********" at bounding box center [505, 280] width 1011 height 560
click at [843, 42] on button "Cancel" at bounding box center [850, 43] width 42 height 17
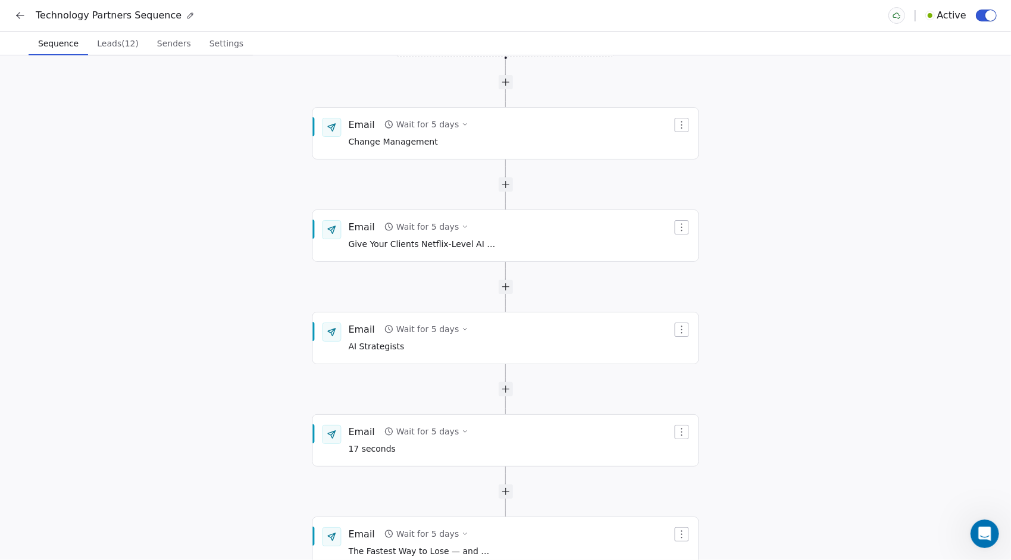
drag, startPoint x: 935, startPoint y: 138, endPoint x: 966, endPoint y: 132, distance: 31.6
click at [966, 132] on div "Start of Sequence End of Sequence Email Wait for 5 days Change Management Email…" at bounding box center [505, 307] width 1011 height 505
